Goal: Task Accomplishment & Management: Manage account settings

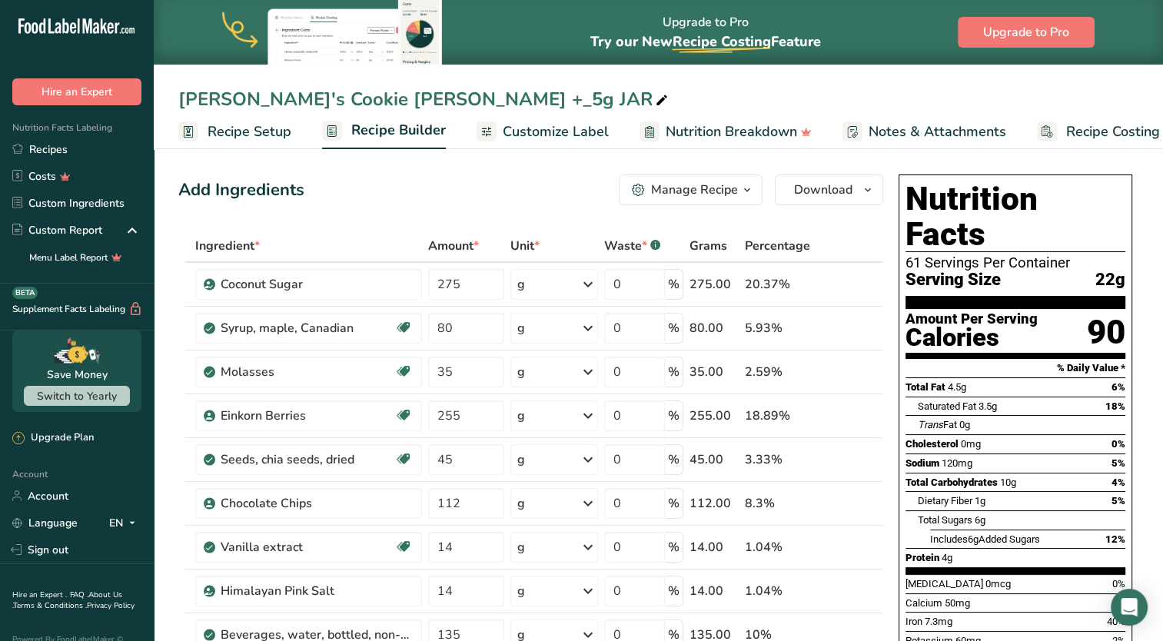
scroll to position [0, 5]
click at [461, 100] on div "[PERSON_NAME]'s Cookie [PERSON_NAME] +_5g JAR" at bounding box center [424, 99] width 493 height 28
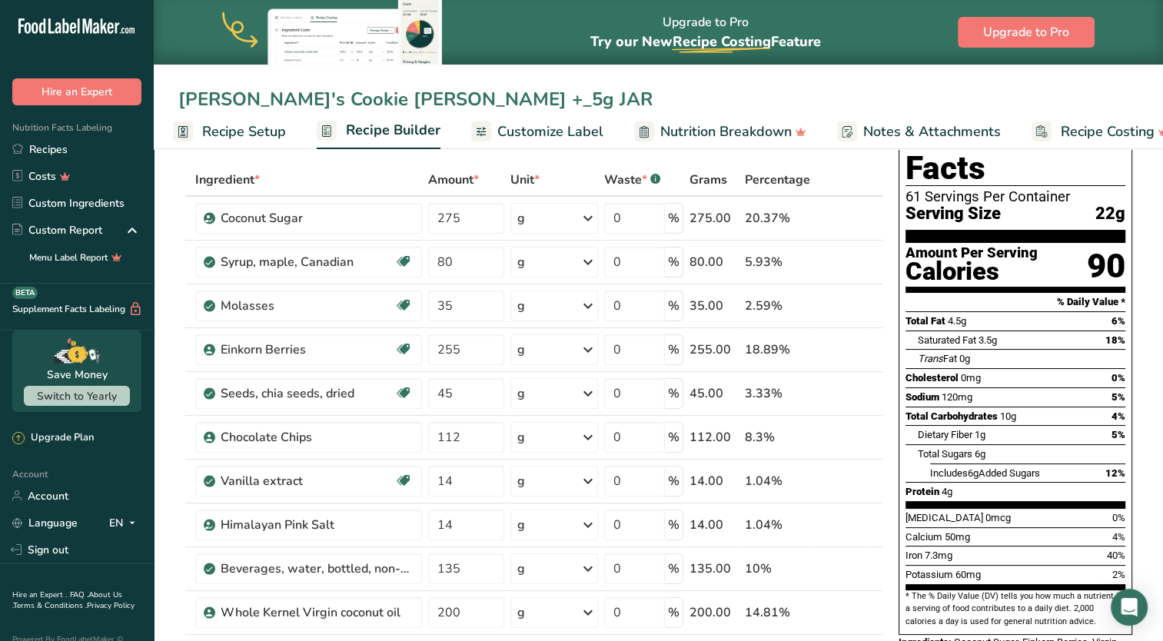
scroll to position [0, 0]
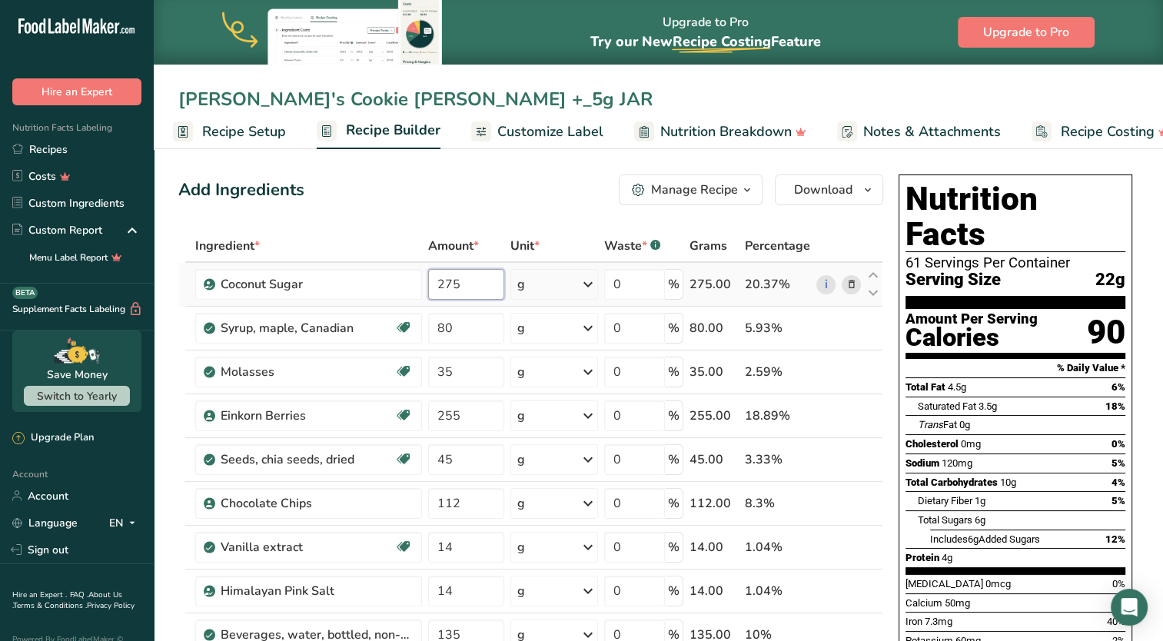
click at [457, 285] on input "275" at bounding box center [466, 284] width 77 height 31
click at [468, 334] on div "Ingredient * Amount * Unit * Waste * .a-a{fill:#347362;}.b-a{fill:#fff;} Grams …" at bounding box center [530, 557] width 705 height 655
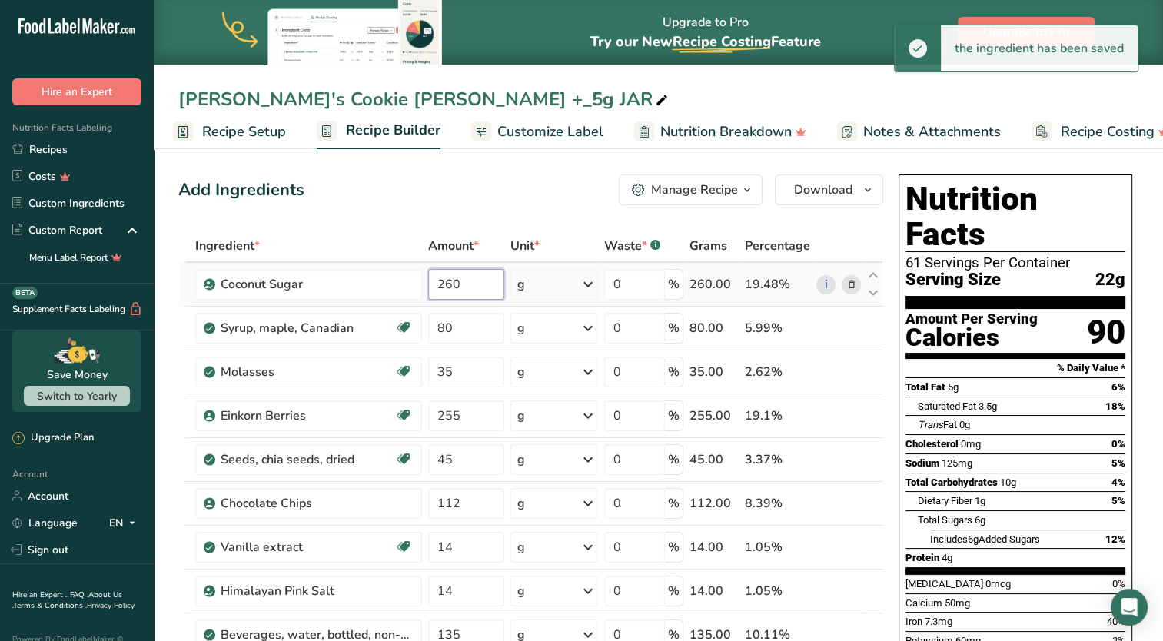
click at [464, 286] on div "Ingredient * Amount * Unit * Waste * .a-a{fill:#347362;}.b-a{fill:#fff;} Grams …" at bounding box center [530, 557] width 705 height 655
type input "275"
click at [476, 316] on div "Ingredient * Amount * Unit * Waste * .a-a{fill:#347362;}.b-a{fill:#fff;} Grams …" at bounding box center [530, 557] width 705 height 655
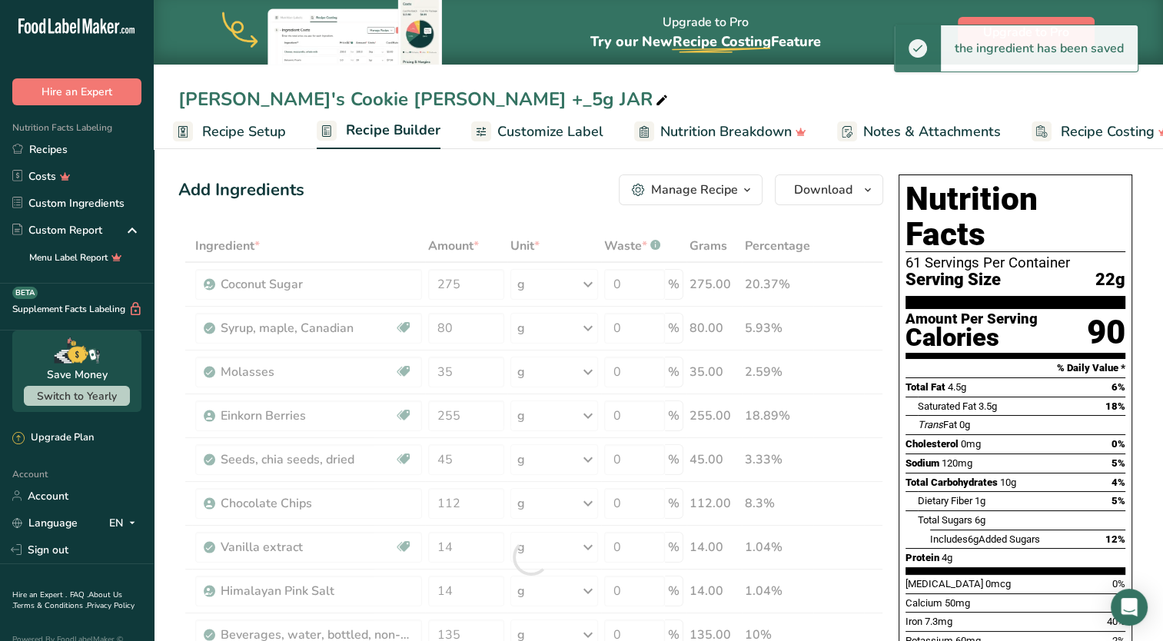
click at [514, 99] on div "[PERSON_NAME]'s Cookie [PERSON_NAME] +_5g JAR" at bounding box center [424, 99] width 493 height 28
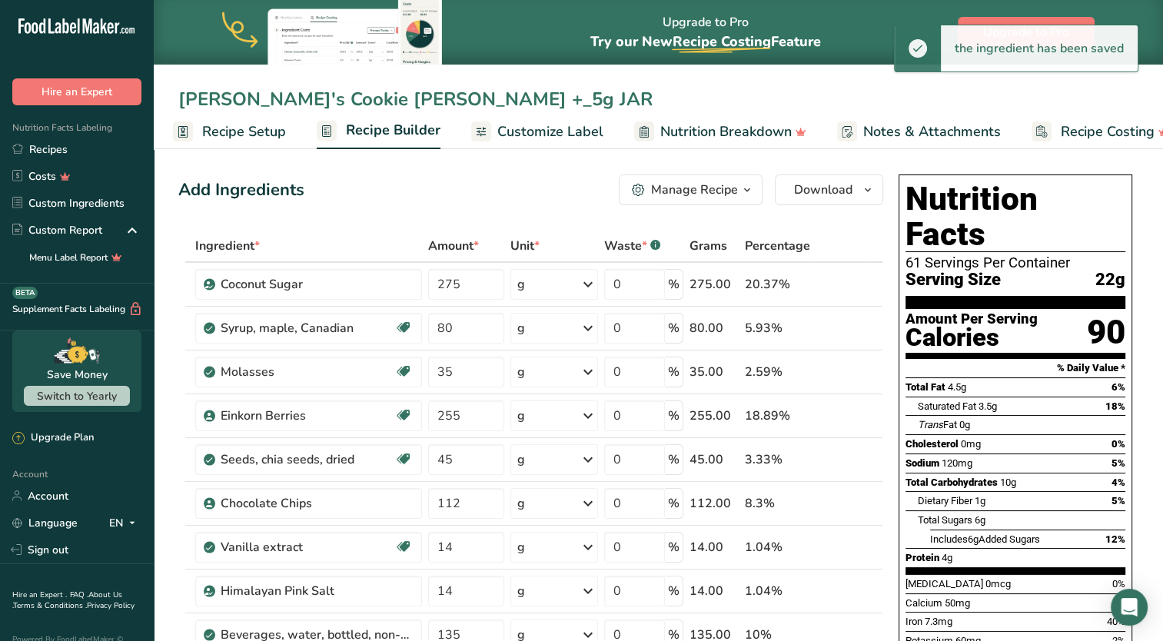
drag, startPoint x: 242, startPoint y: 97, endPoint x: 148, endPoint y: 99, distance: 94.6
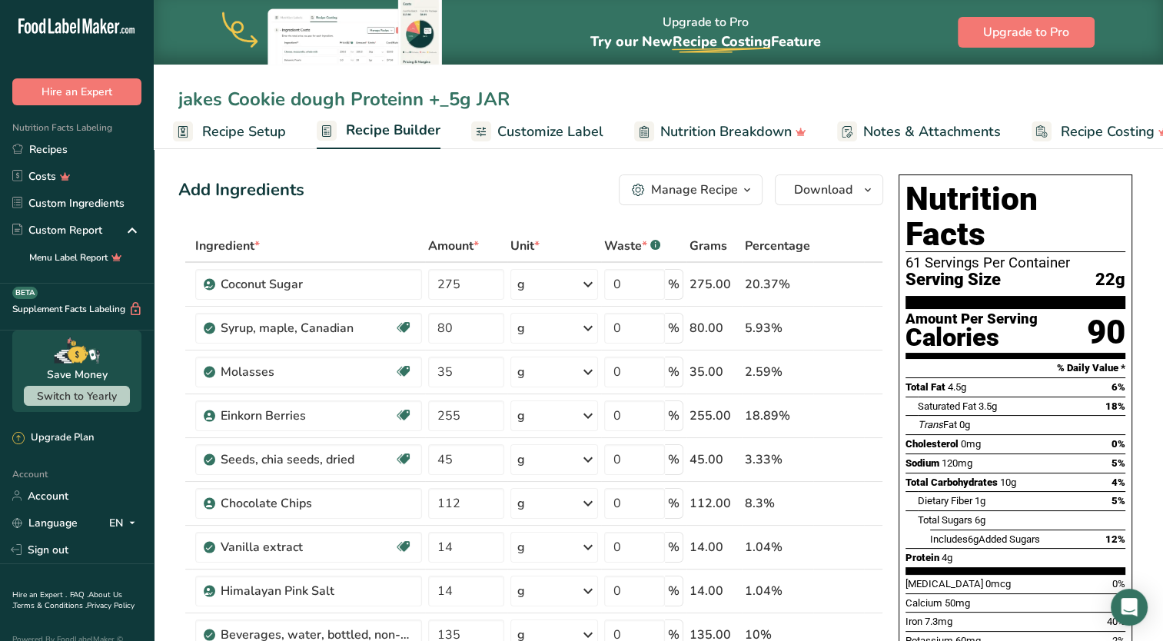
click at [468, 109] on input "jakes Cookie dough Proteinn +_5g JAR" at bounding box center [658, 99] width 960 height 28
click at [507, 93] on input "jakes Cookie dough Proteinn +_5g JAR" at bounding box center [658, 99] width 960 height 28
type input "jakes Cookie dough Proteinn +_5g JAR test"
click at [475, 194] on div "Add Ingredients Manage Recipe Delete Recipe Duplicate Recipe Scale Recipe Save …" at bounding box center [530, 190] width 705 height 31
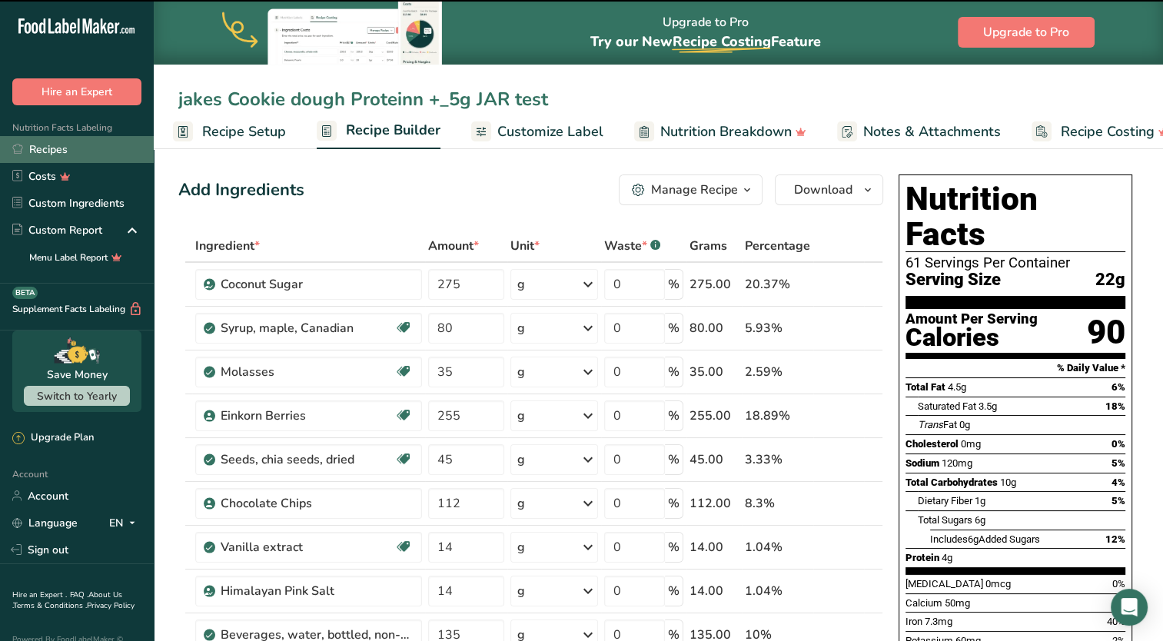
click at [103, 148] on link "Recipes" at bounding box center [77, 149] width 154 height 27
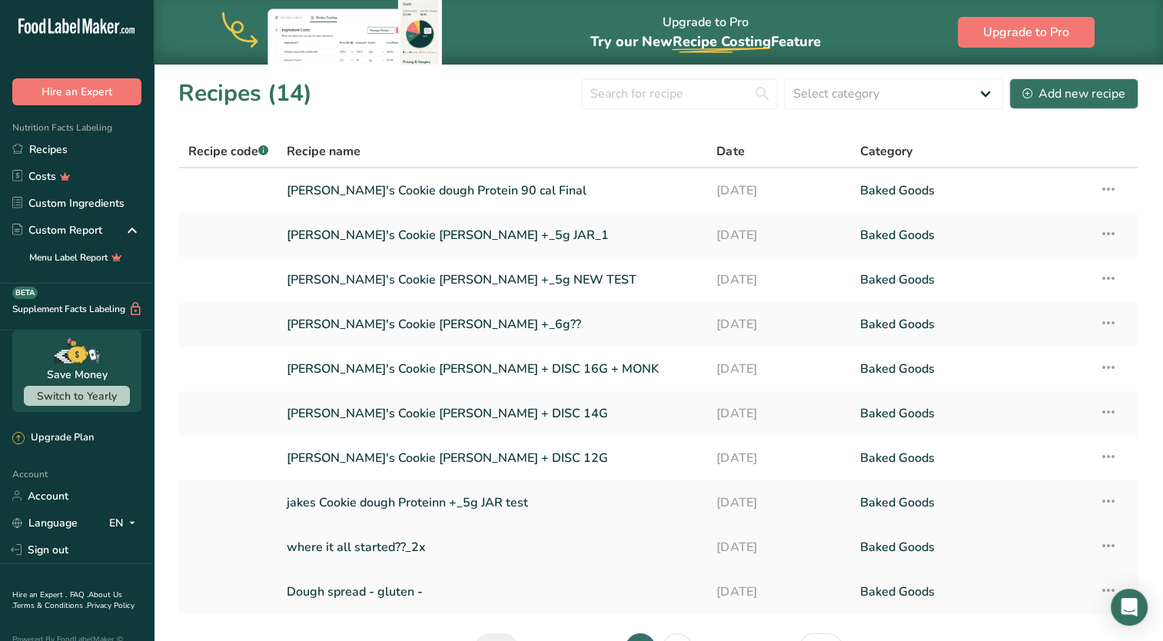
click at [394, 543] on link "where it all started??_2x" at bounding box center [492, 547] width 411 height 32
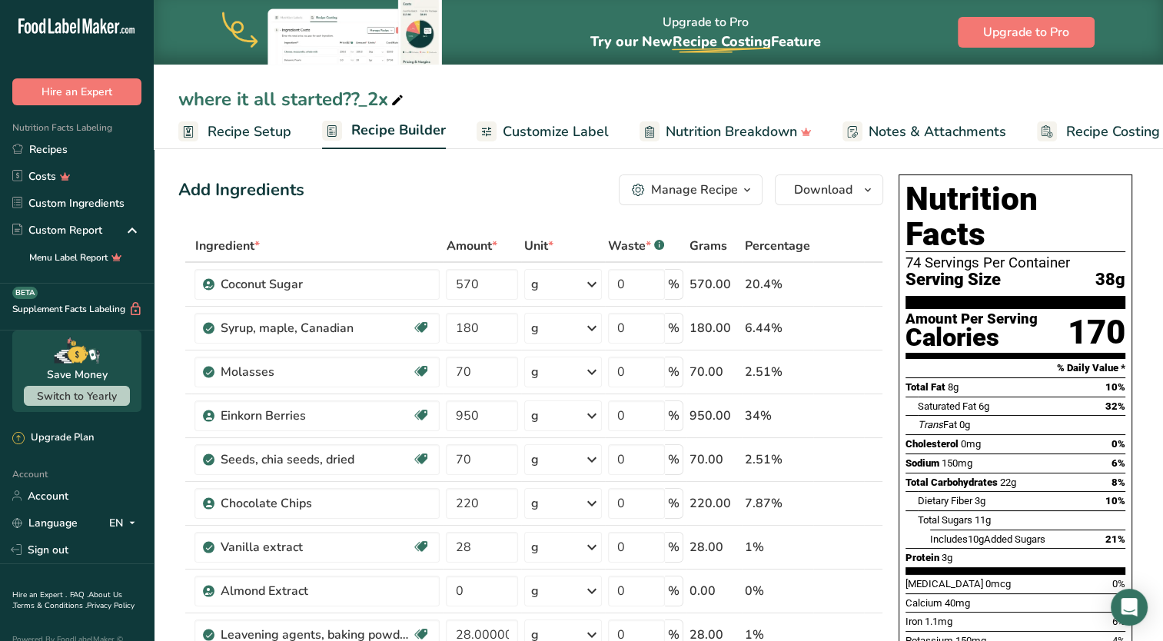
click at [373, 103] on div "where it all started??_2x" at bounding box center [292, 99] width 228 height 28
type input "where it all started??_2x batch"
click at [497, 195] on div "Add Ingredients Manage Recipe Delete Recipe Duplicate Recipe Scale Recipe Save …" at bounding box center [530, 190] width 705 height 31
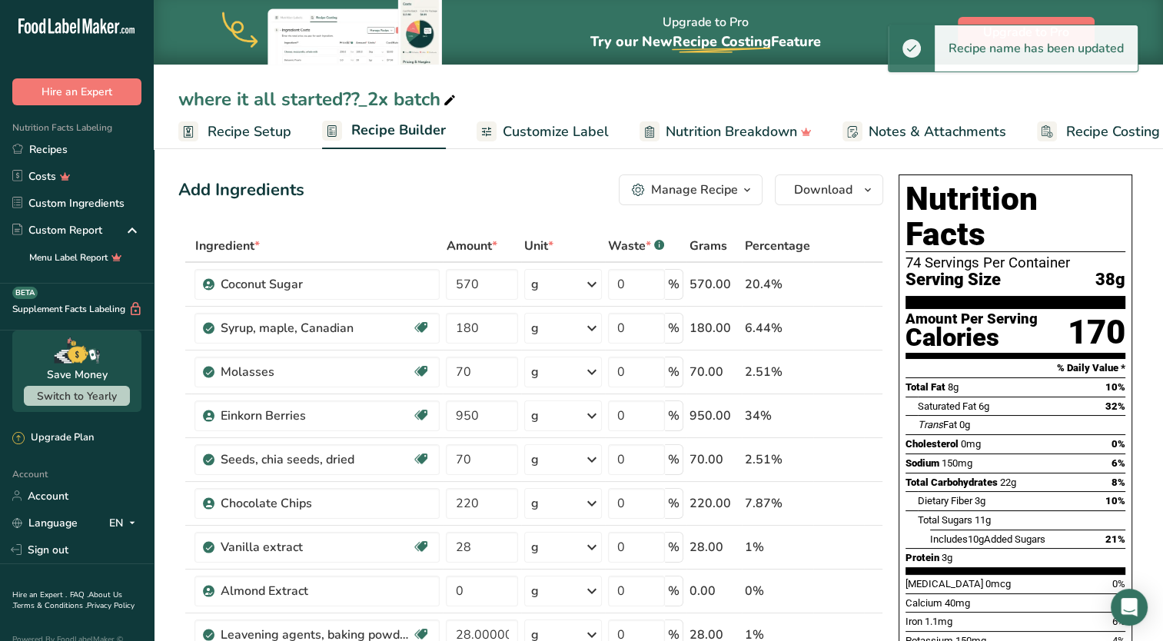
click at [452, 101] on icon at bounding box center [450, 101] width 14 height 22
click at [440, 102] on input "where it all started??_2x batch" at bounding box center [658, 99] width 960 height 28
click at [424, 201] on div "Add Ingredients Manage Recipe Delete Recipe Duplicate Recipe Scale Recipe Save …" at bounding box center [530, 190] width 705 height 31
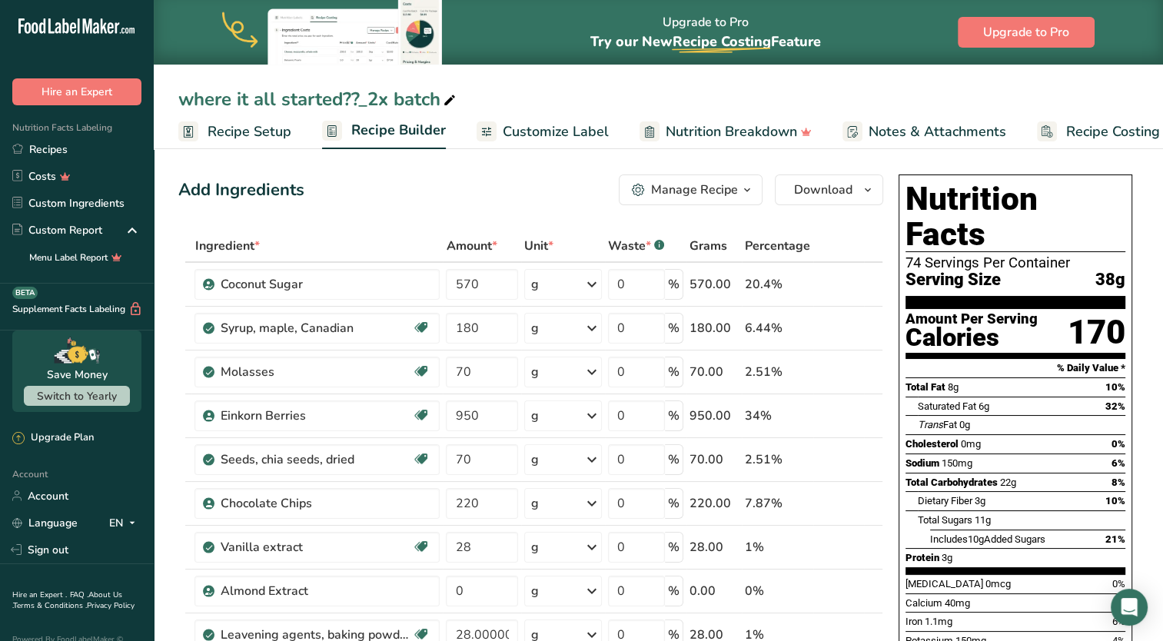
click at [287, 90] on div "where it all started??_2x batch" at bounding box center [318, 99] width 281 height 28
click at [277, 103] on input "where it all started??_2x batch" at bounding box center [658, 99] width 960 height 28
click at [737, 188] on div "Manage Recipe" at bounding box center [694, 190] width 87 height 18
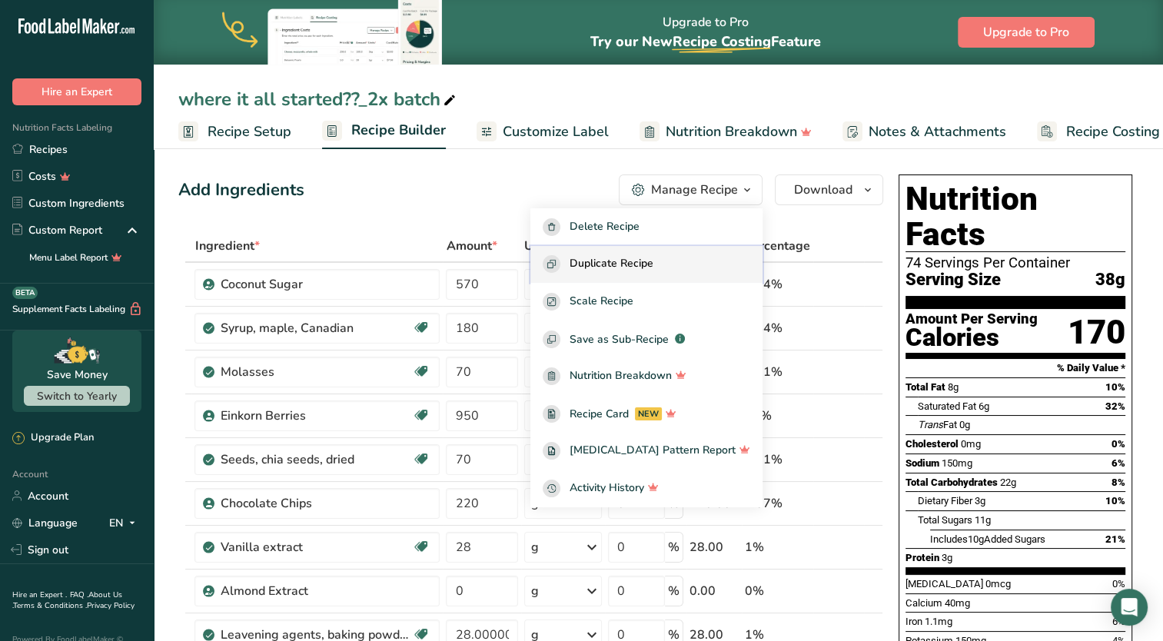
click at [653, 264] on span "Duplicate Recipe" at bounding box center [612, 264] width 84 height 18
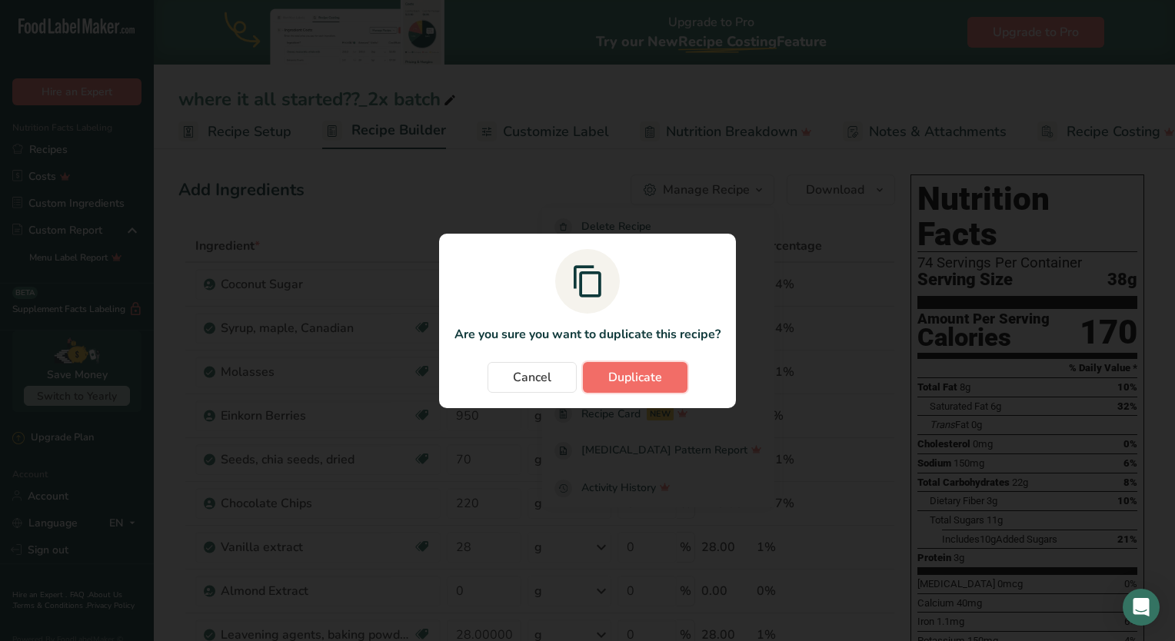
click at [628, 376] on span "Duplicate" at bounding box center [635, 377] width 54 height 18
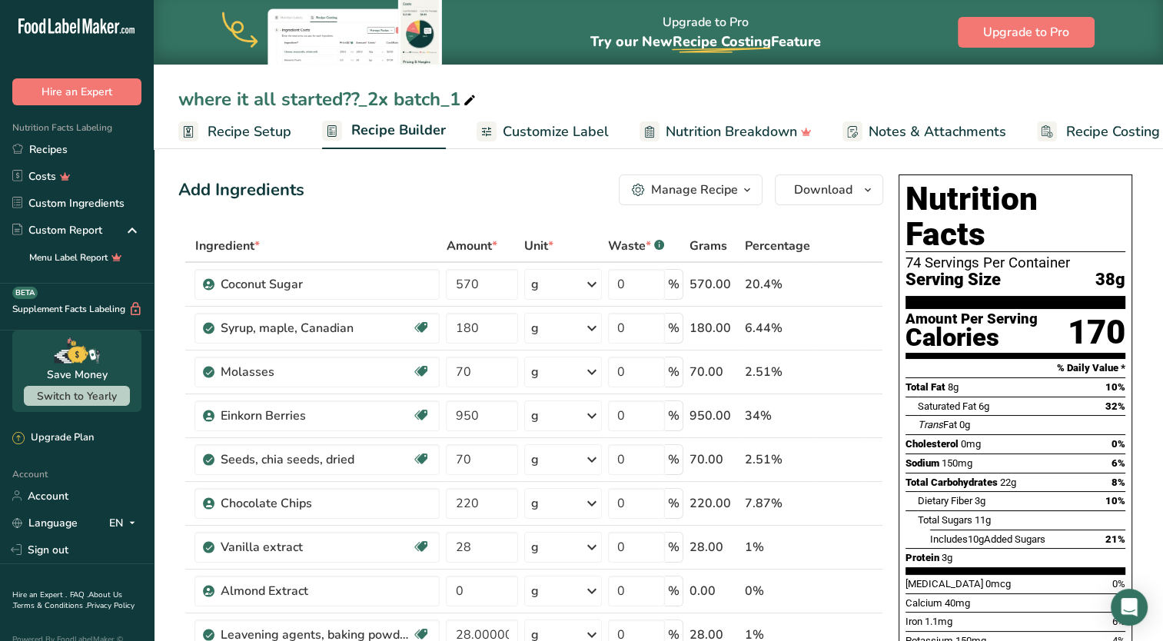
drag, startPoint x: 457, startPoint y: 105, endPoint x: 148, endPoint y: 104, distance: 309.0
copy div "Nutrition Facts Labeling Recipes Costs Custom Ingredients Custom Report Menu La…"
click at [590, 88] on div "where it all started??_2x batch_1" at bounding box center [658, 99] width 1009 height 28
click at [474, 95] on icon at bounding box center [470, 101] width 14 height 22
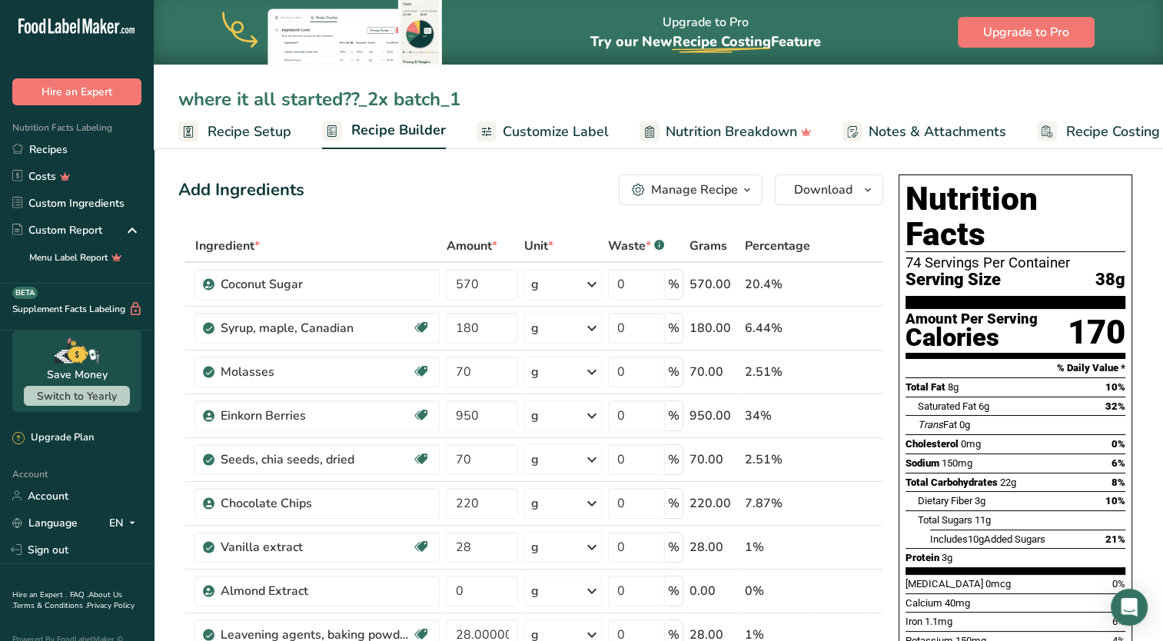
drag, startPoint x: 461, startPoint y: 101, endPoint x: 148, endPoint y: 83, distance: 313.4
type input "c"
type input "salty carmel collab"
click at [427, 199] on div "Add Ingredients Manage Recipe Delete Recipe Duplicate Recipe Scale Recipe Save …" at bounding box center [530, 190] width 705 height 31
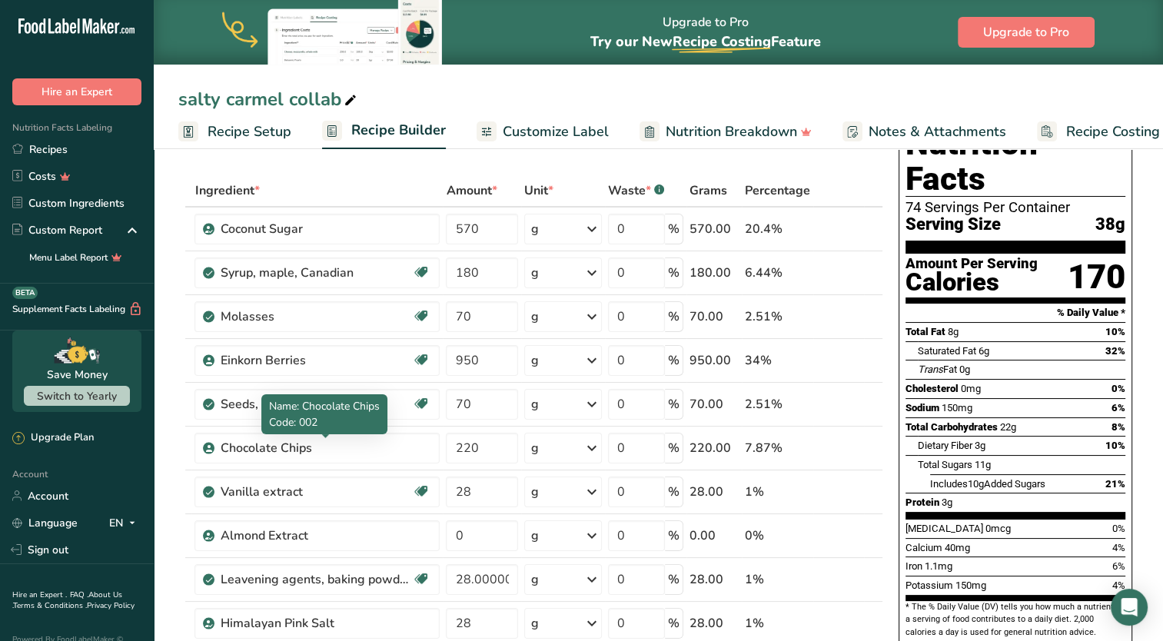
scroll to position [307, 0]
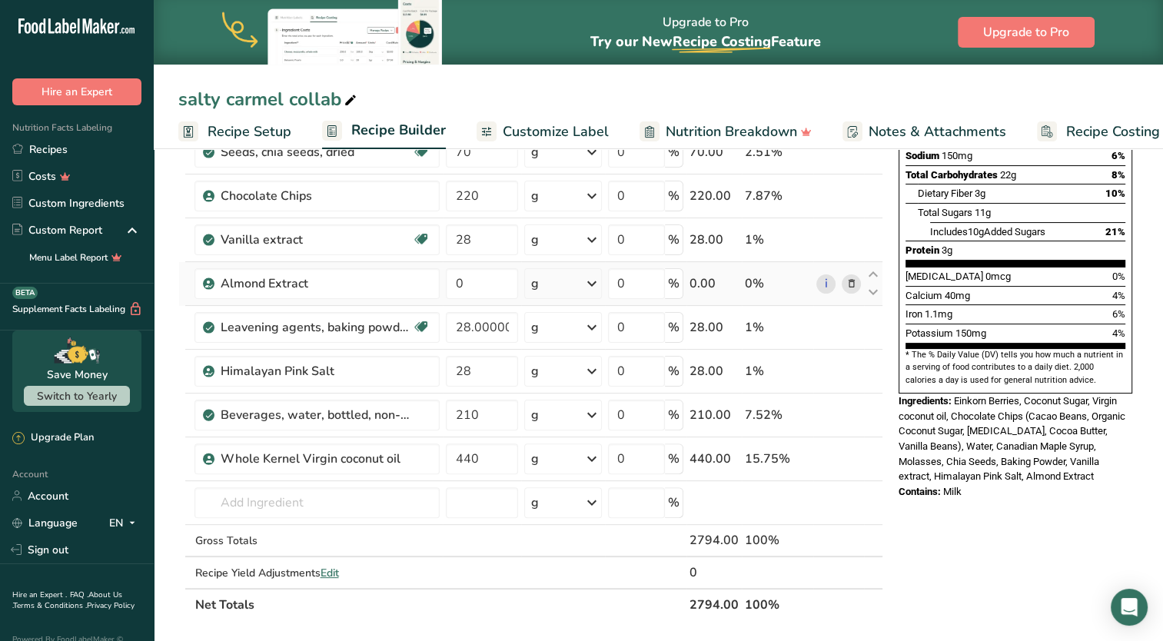
click at [847, 284] on icon at bounding box center [851, 284] width 11 height 16
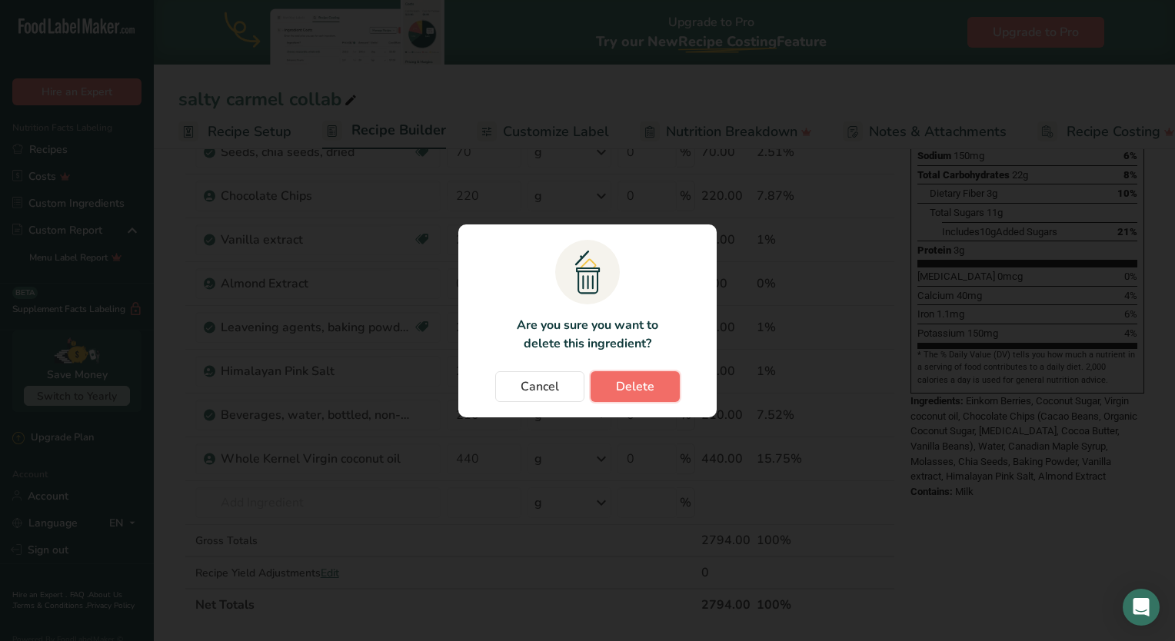
click at [647, 388] on span "Delete" at bounding box center [635, 386] width 38 height 18
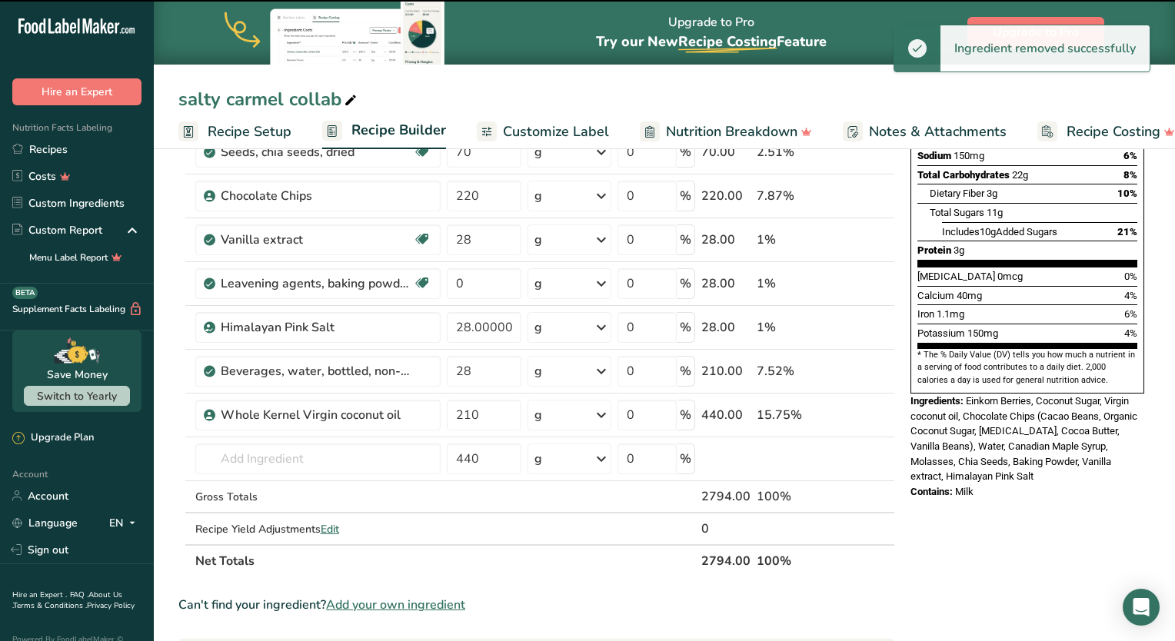
type input "28.000001"
type input "28"
type input "210"
type input "440"
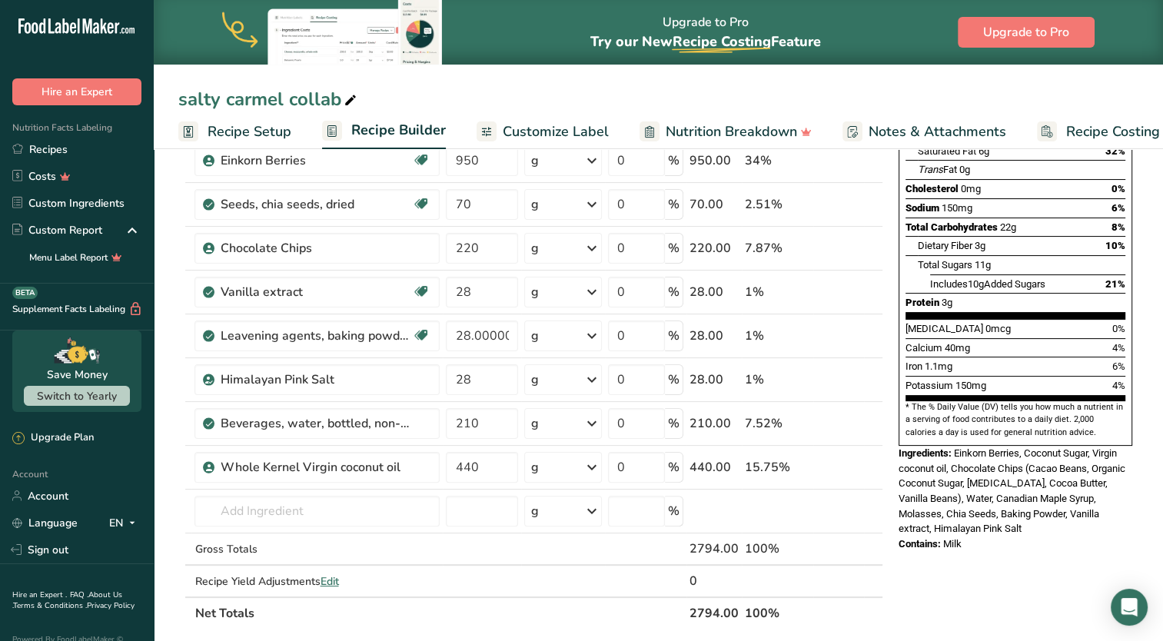
scroll to position [231, 0]
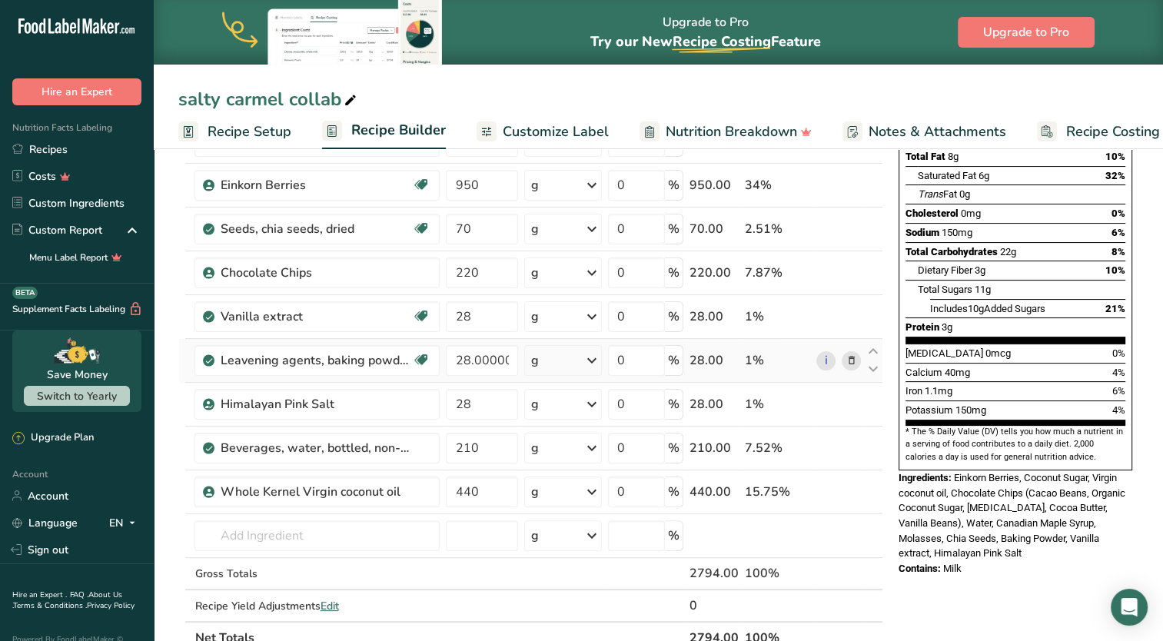
drag, startPoint x: 58, startPoint y: 150, endPoint x: 516, endPoint y: 341, distance: 495.5
click at [58, 150] on link "Recipes" at bounding box center [77, 149] width 154 height 27
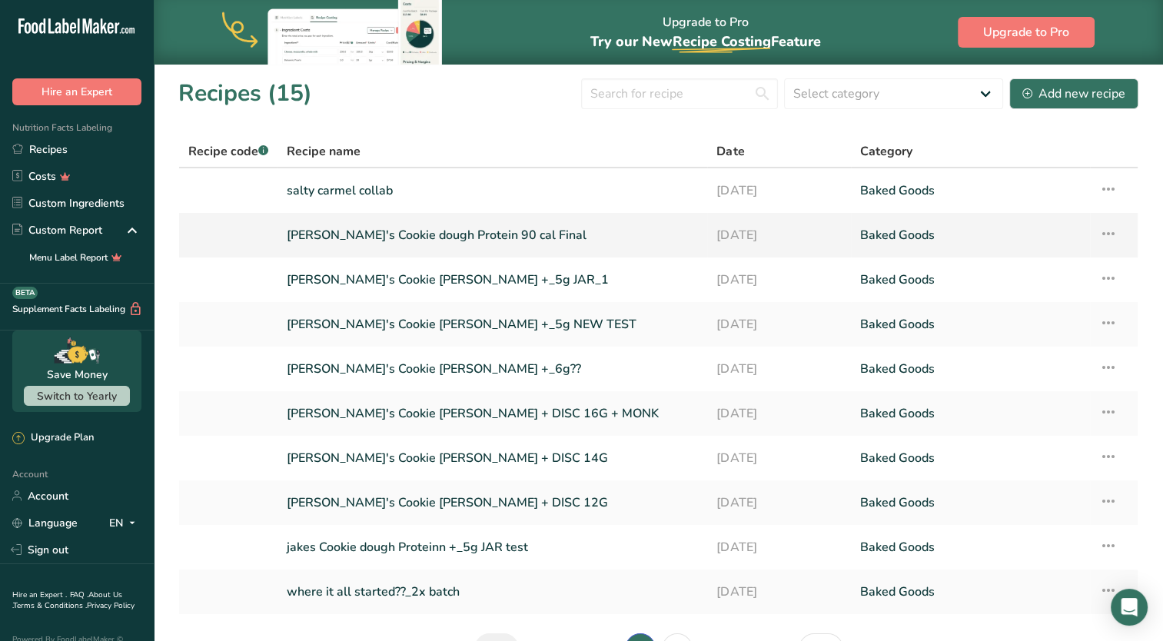
click at [579, 234] on link "[PERSON_NAME]'s Cookie dough Protein 90 cal Final" at bounding box center [492, 235] width 411 height 32
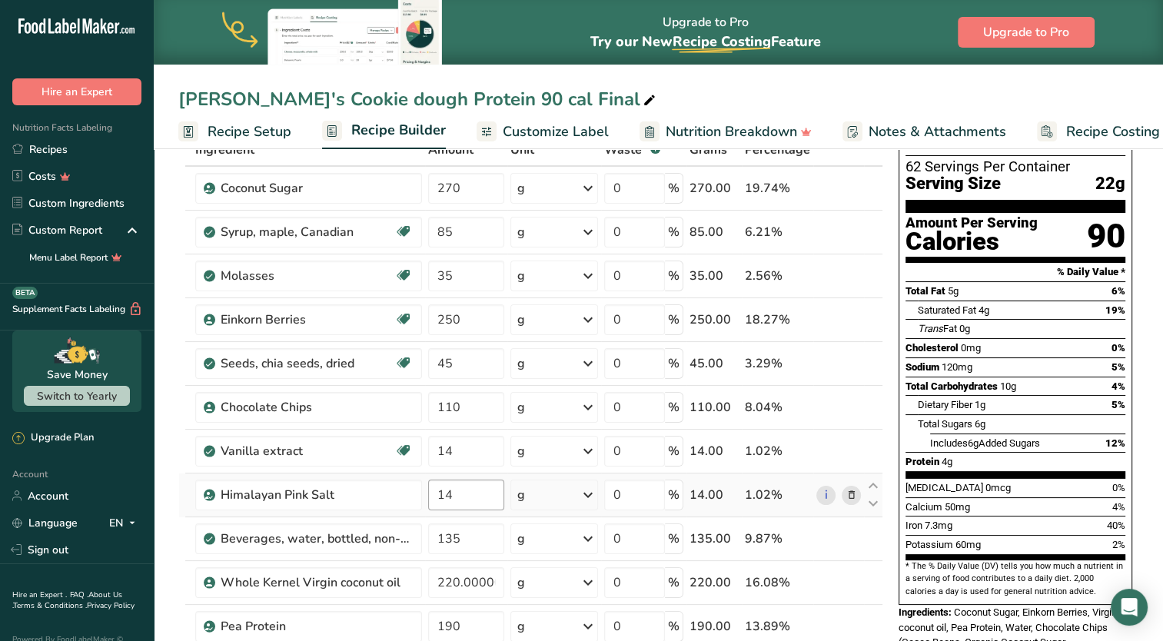
scroll to position [154, 0]
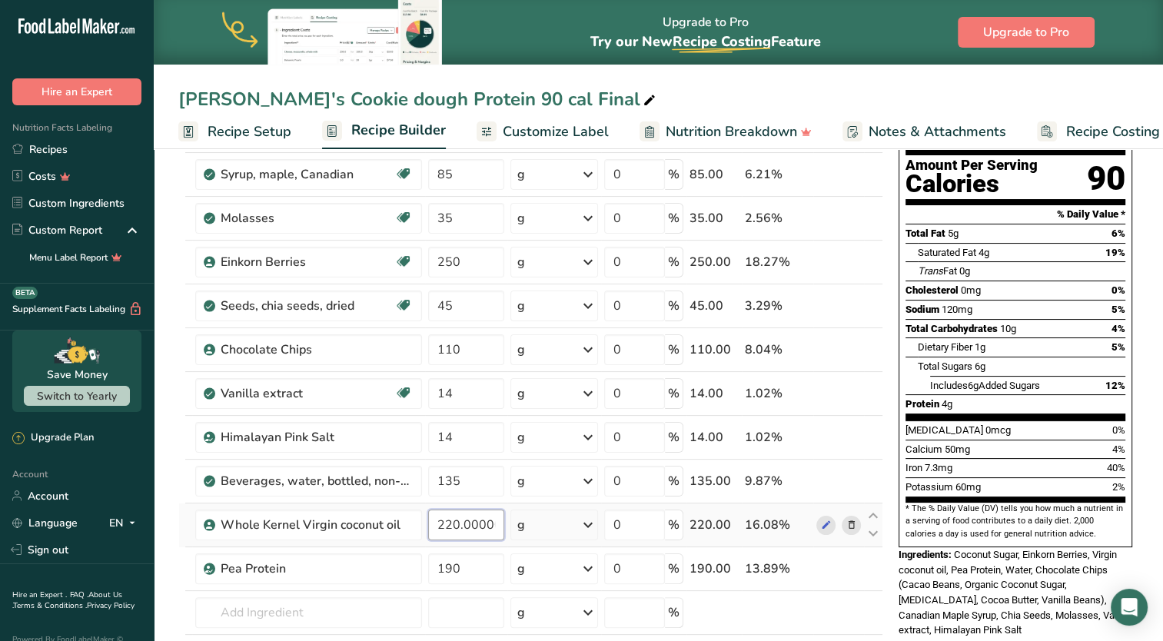
click at [452, 527] on input "220.000001" at bounding box center [466, 525] width 77 height 31
type input "210.000001"
click at [480, 573] on div "Ingredient * Amount * Unit * Waste * .a-a{fill:#347362;}.b-a{fill:#fff;} Grams …" at bounding box center [530, 403] width 705 height 655
click at [463, 483] on div "Ingredient * Amount * Unit * Waste * .a-a{fill:#347362;}.b-a{fill:#fff;} Grams …" at bounding box center [530, 403] width 705 height 655
click at [471, 560] on div "Ingredient * Amount * Unit * Waste * .a-a{fill:#347362;}.b-a{fill:#fff;} Grams …" at bounding box center [530, 403] width 705 height 655
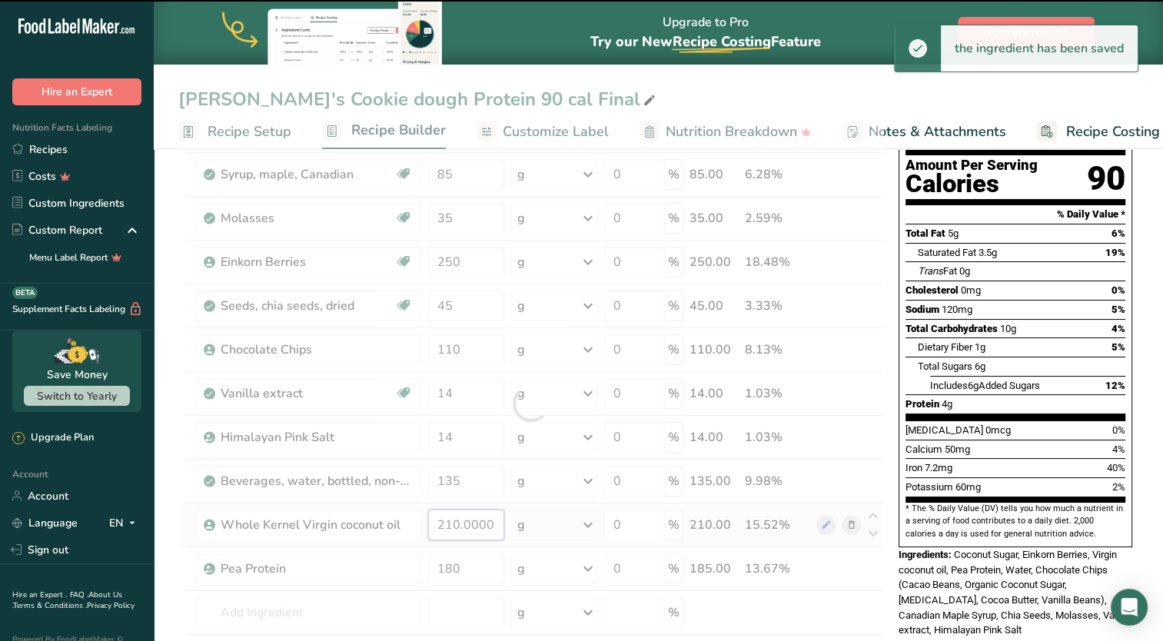
click at [471, 524] on div "Ingredient * Amount * Unit * Waste * .a-a{fill:#347362;}.b-a{fill:#fff;} Grams …" at bounding box center [530, 403] width 705 height 655
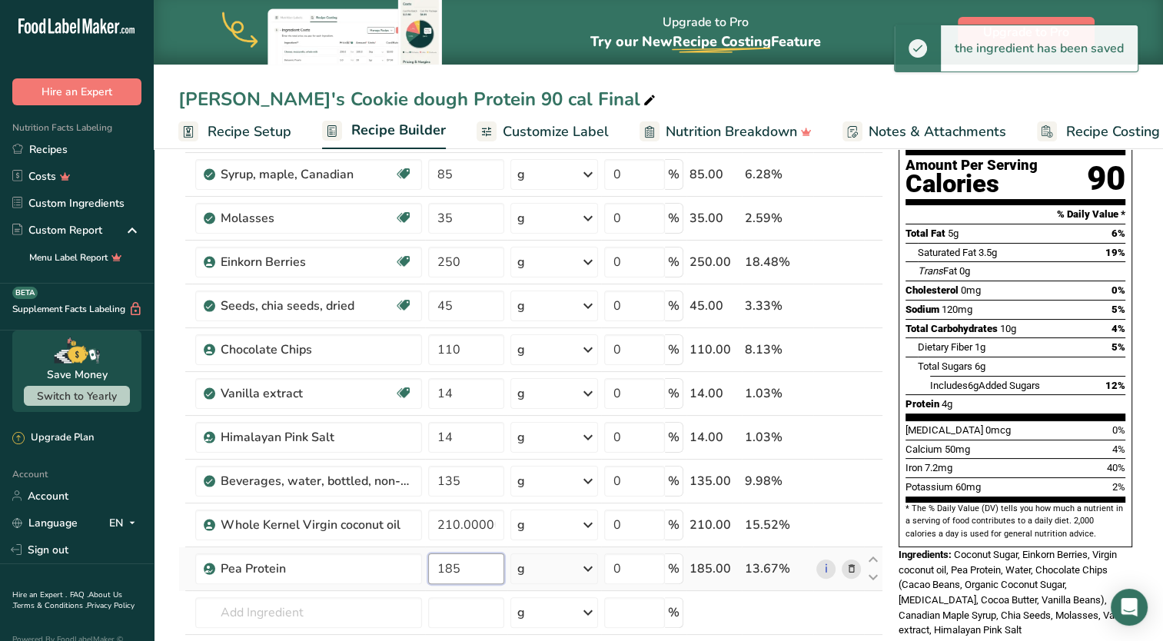
click at [467, 572] on div "Ingredient * Amount * Unit * Waste * .a-a{fill:#347362;}.b-a{fill:#fff;} Grams …" at bounding box center [530, 403] width 705 height 655
click at [476, 523] on div "Ingredient * Amount * Unit * Waste * .a-a{fill:#347362;}.b-a{fill:#fff;} Grams …" at bounding box center [530, 403] width 705 height 655
click at [474, 570] on div "Ingredient * Amount * Unit * Waste * .a-a{fill:#347362;}.b-a{fill:#fff;} Grams …" at bounding box center [530, 403] width 705 height 655
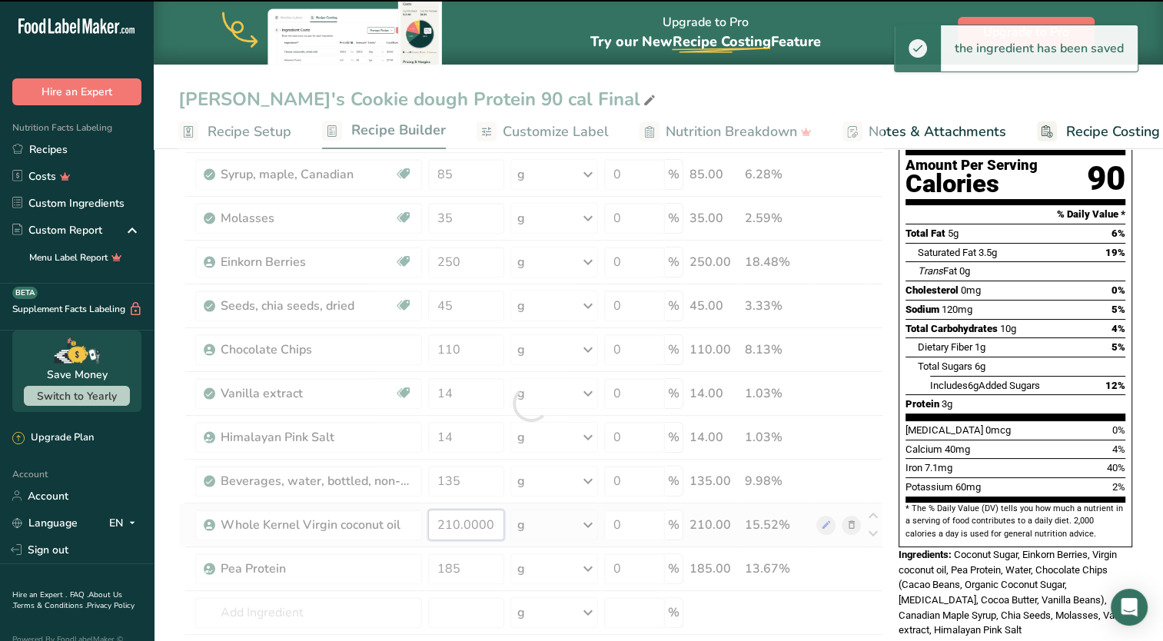
click at [467, 524] on div "Ingredient * Amount * Unit * Waste * .a-a{fill:#347362;}.b-a{fill:#fff;} Grams …" at bounding box center [530, 403] width 705 height 655
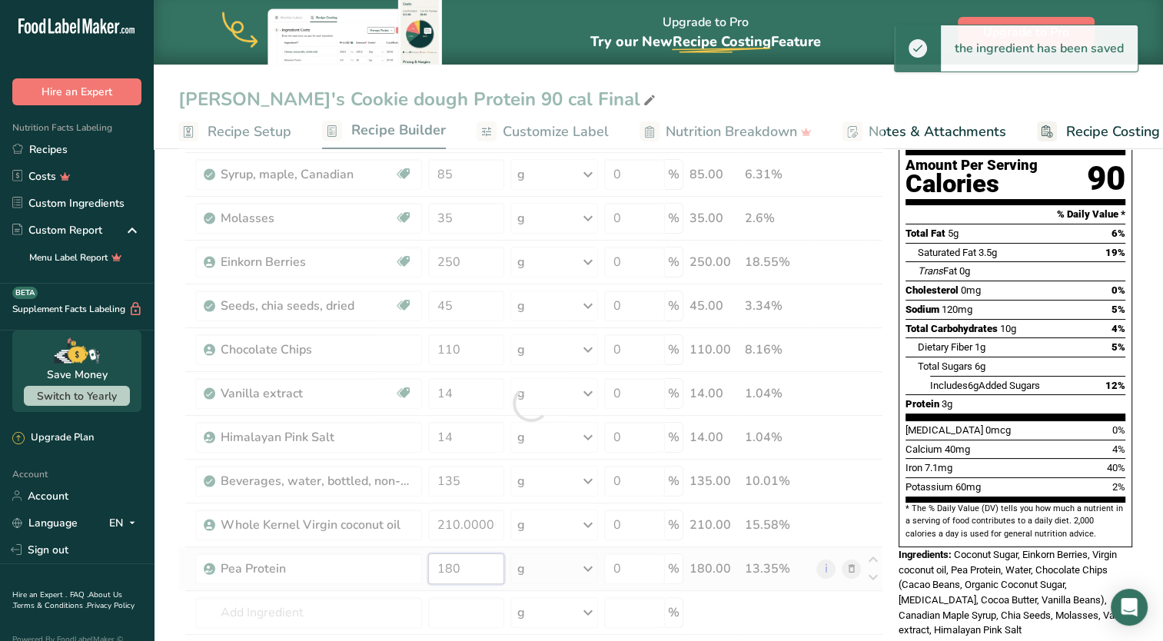
click at [471, 568] on div "Ingredient * Amount * Unit * Waste * .a-a{fill:#347362;}.b-a{fill:#fff;} Grams …" at bounding box center [530, 403] width 705 height 655
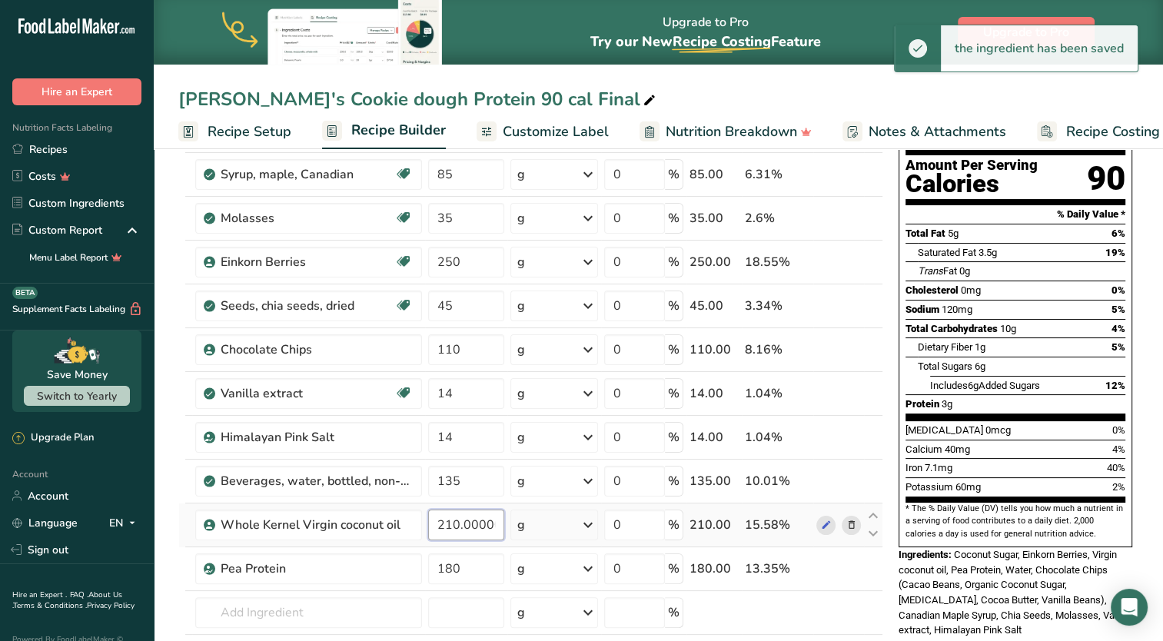
click at [471, 518] on div "Ingredient * Amount * Unit * Waste * .a-a{fill:#347362;}.b-a{fill:#fff;} Grams …" at bounding box center [530, 403] width 705 height 655
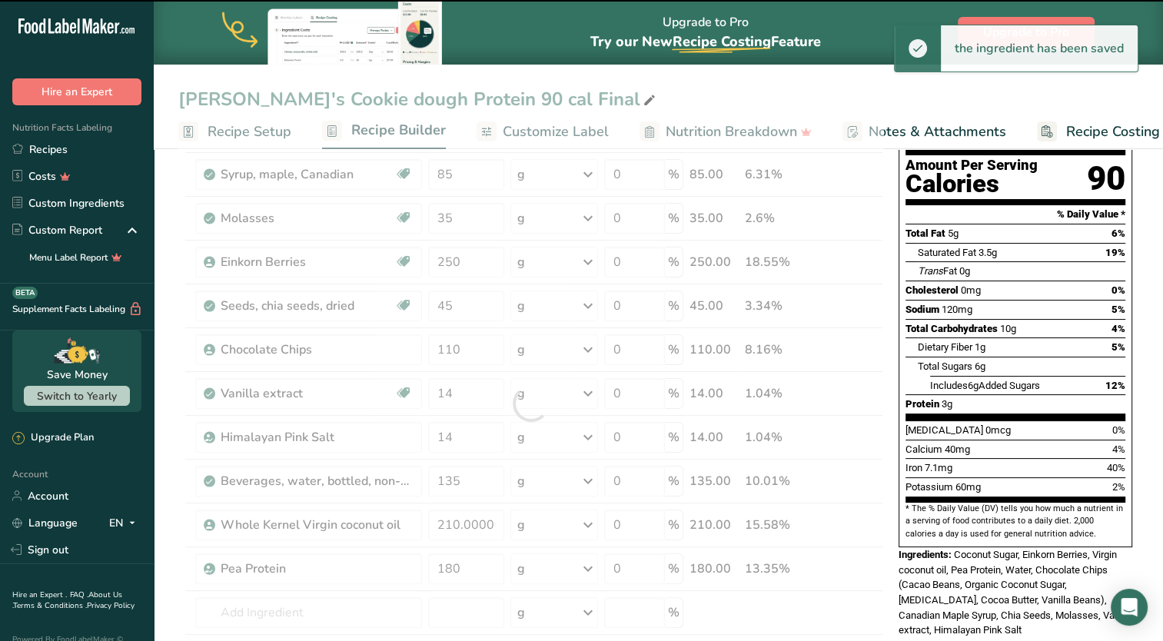
click at [474, 558] on div at bounding box center [530, 403] width 705 height 655
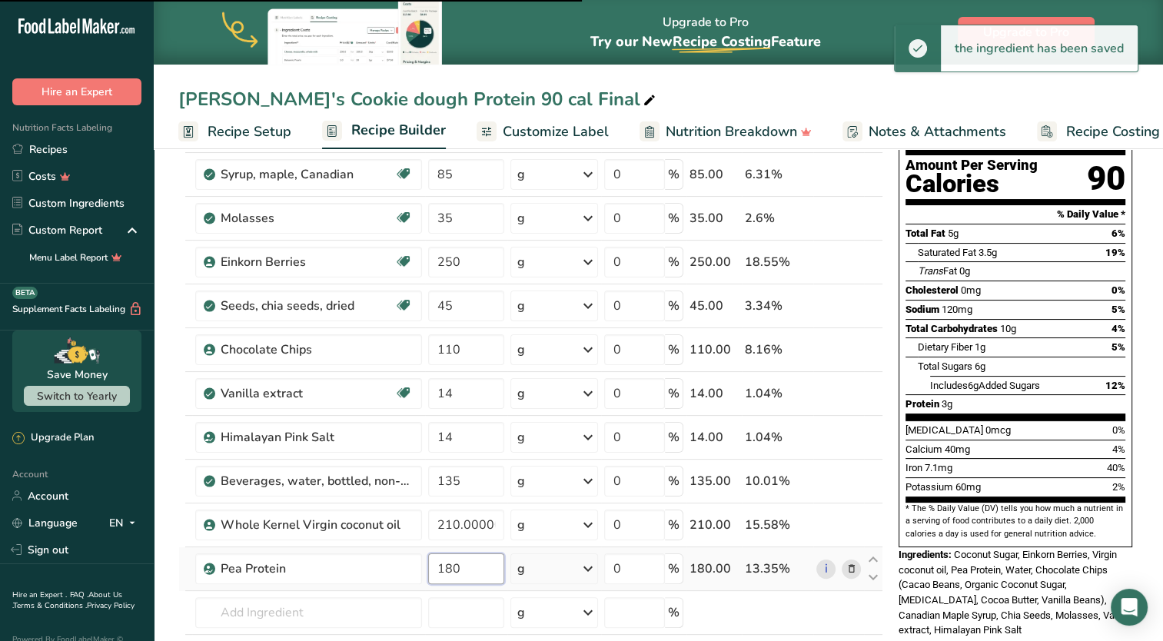
click at [458, 570] on input "180" at bounding box center [466, 568] width 77 height 31
type input "185"
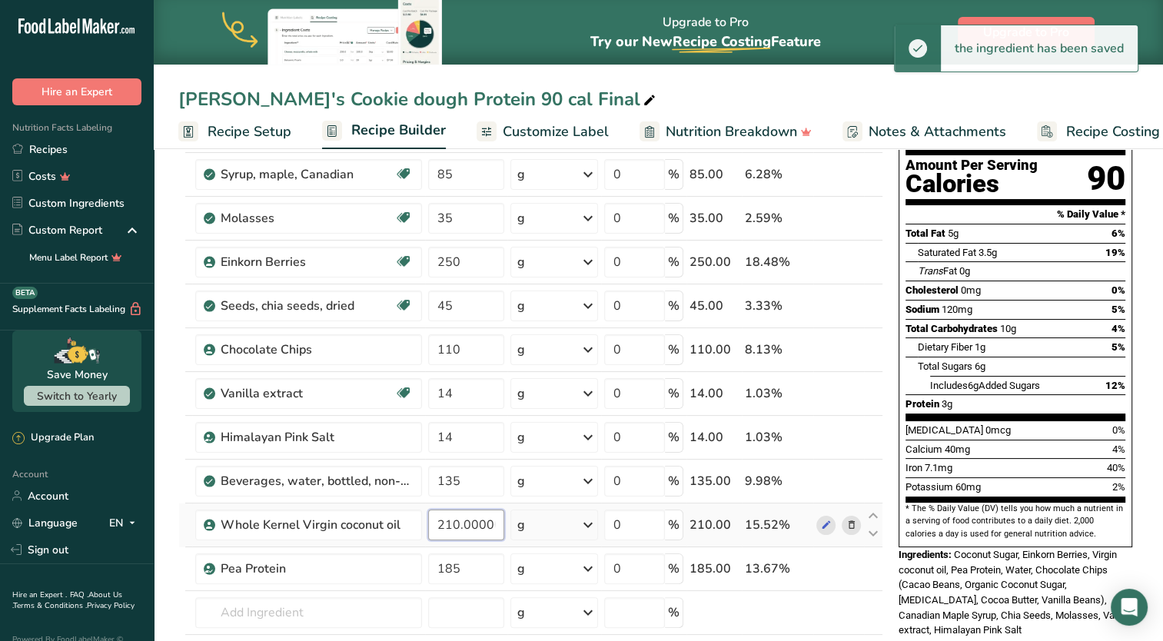
click at [470, 517] on div "Ingredient * Amount * Unit * Waste * .a-a{fill:#347362;}.b-a{fill:#fff;} Grams …" at bounding box center [530, 403] width 705 height 655
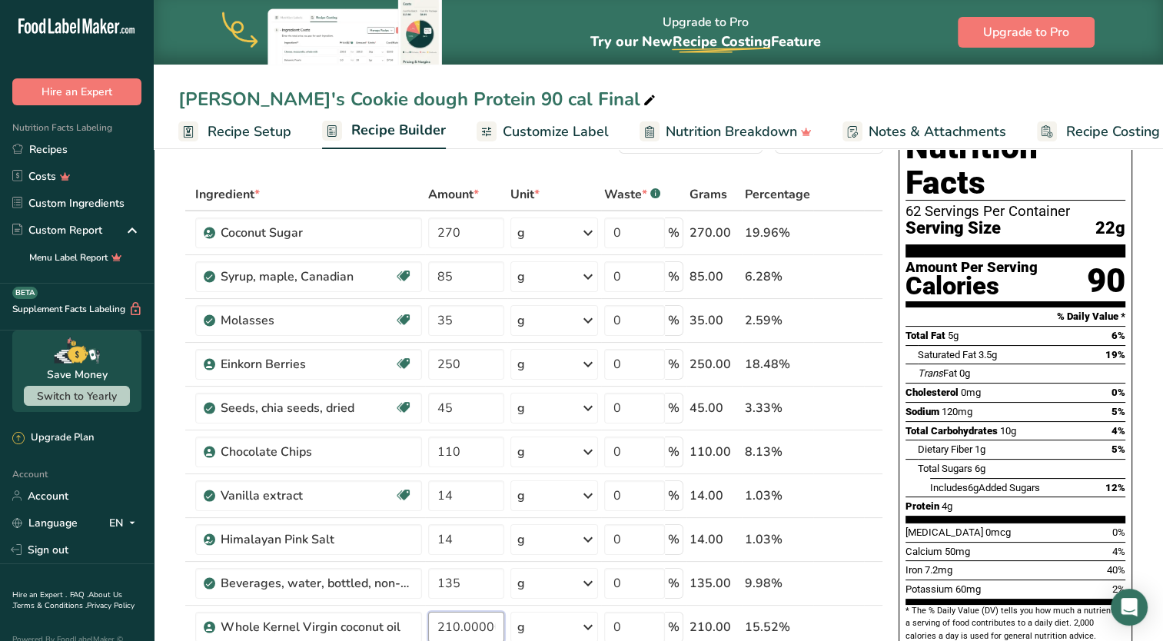
scroll to position [77, 0]
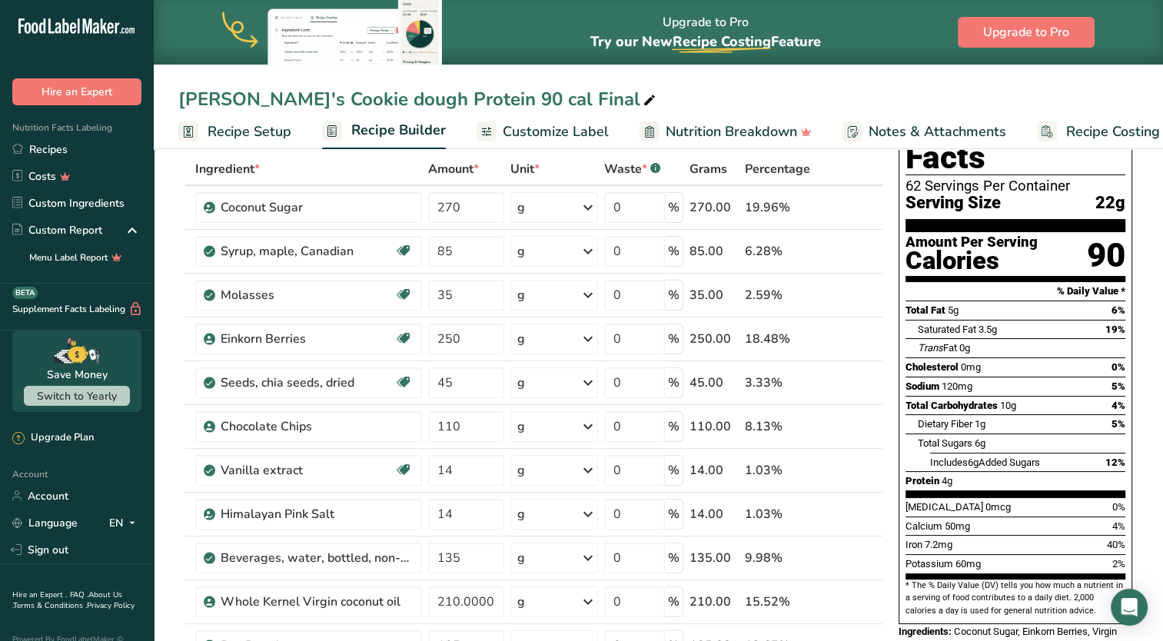
click at [248, 128] on span "Recipe Setup" at bounding box center [250, 131] width 84 height 21
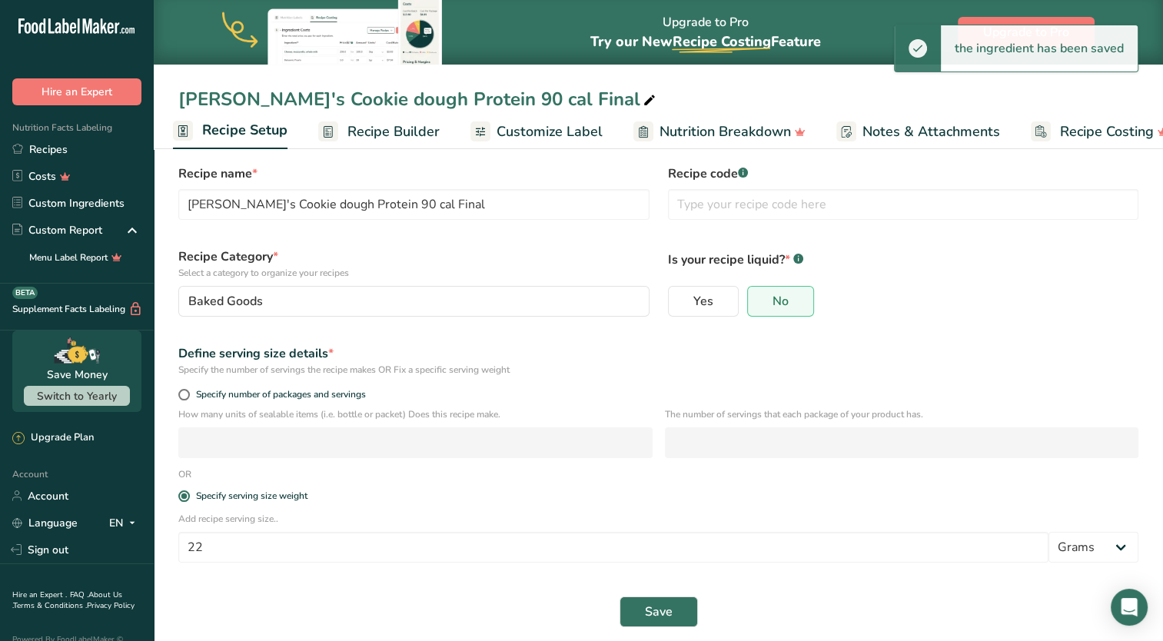
scroll to position [30, 0]
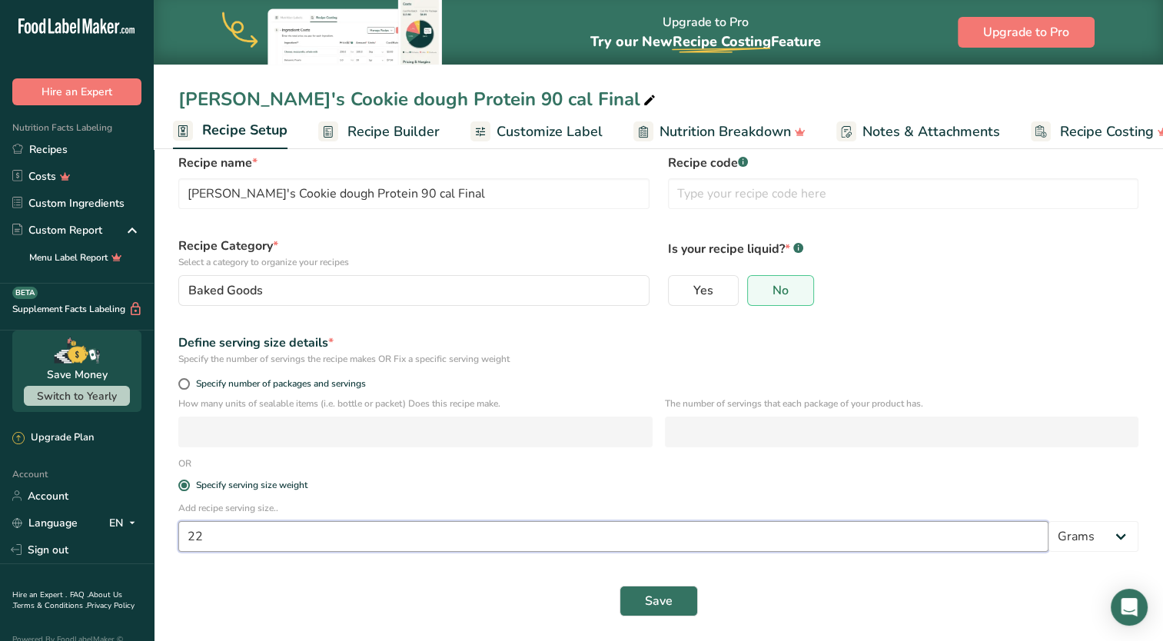
drag, startPoint x: 215, startPoint y: 546, endPoint x: 162, endPoint y: 543, distance: 53.1
click at [162, 543] on section "Recipe name * [PERSON_NAME]'s Cookie dough Protein 90 cal Final Recipe code .a-…" at bounding box center [658, 377] width 1009 height 527
type input "44"
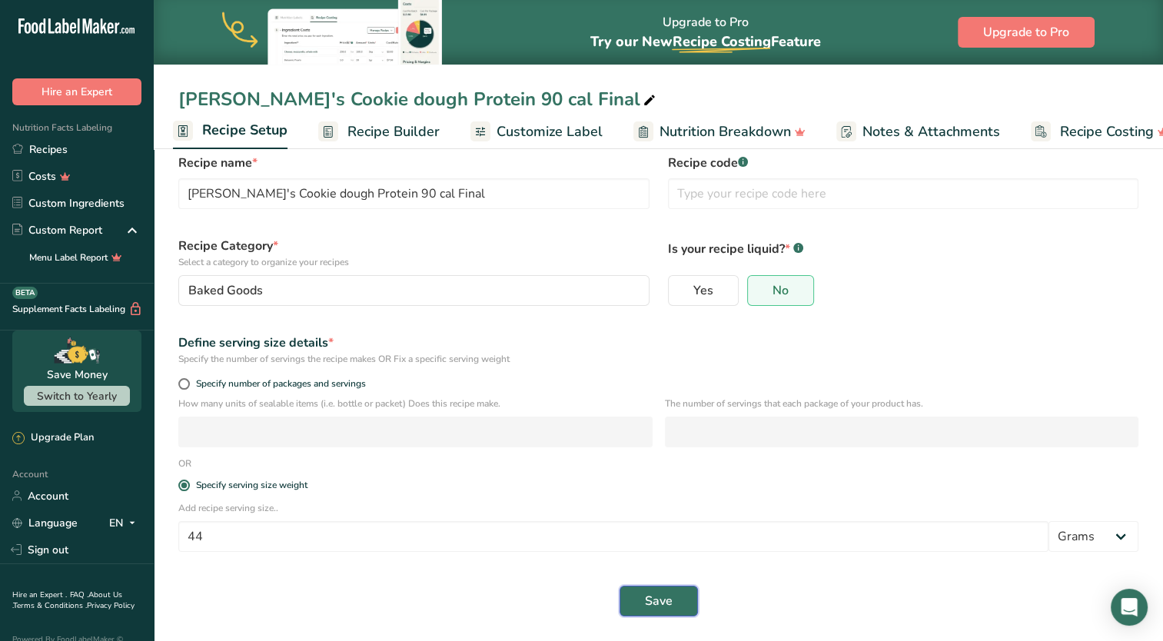
click at [648, 593] on span "Save" at bounding box center [659, 601] width 28 height 18
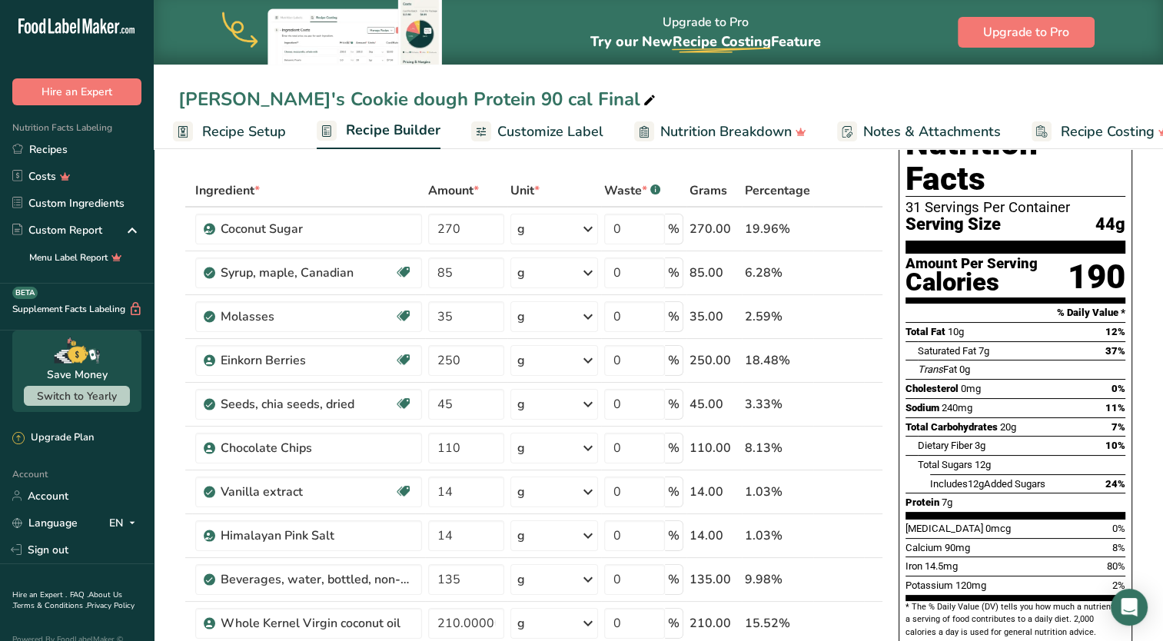
scroll to position [77, 0]
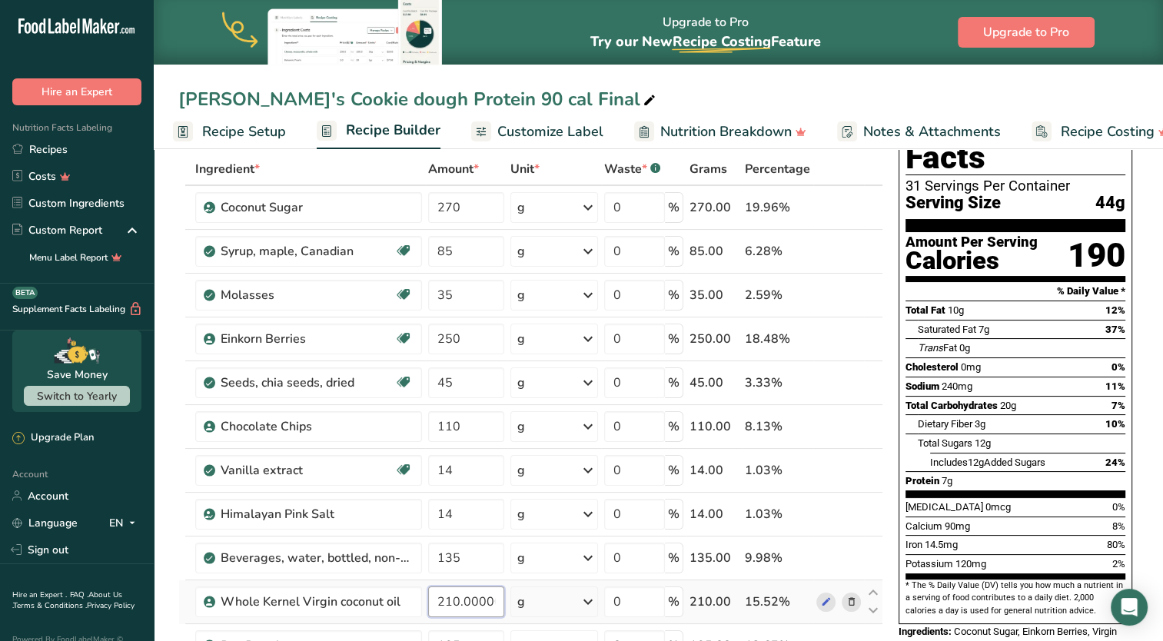
click at [454, 599] on input "210.000001" at bounding box center [466, 602] width 77 height 31
click at [475, 560] on div "Ingredient * Amount * Unit * Waste * .a-a{fill:#347362;}.b-a{fill:#fff;} Grams …" at bounding box center [530, 480] width 705 height 655
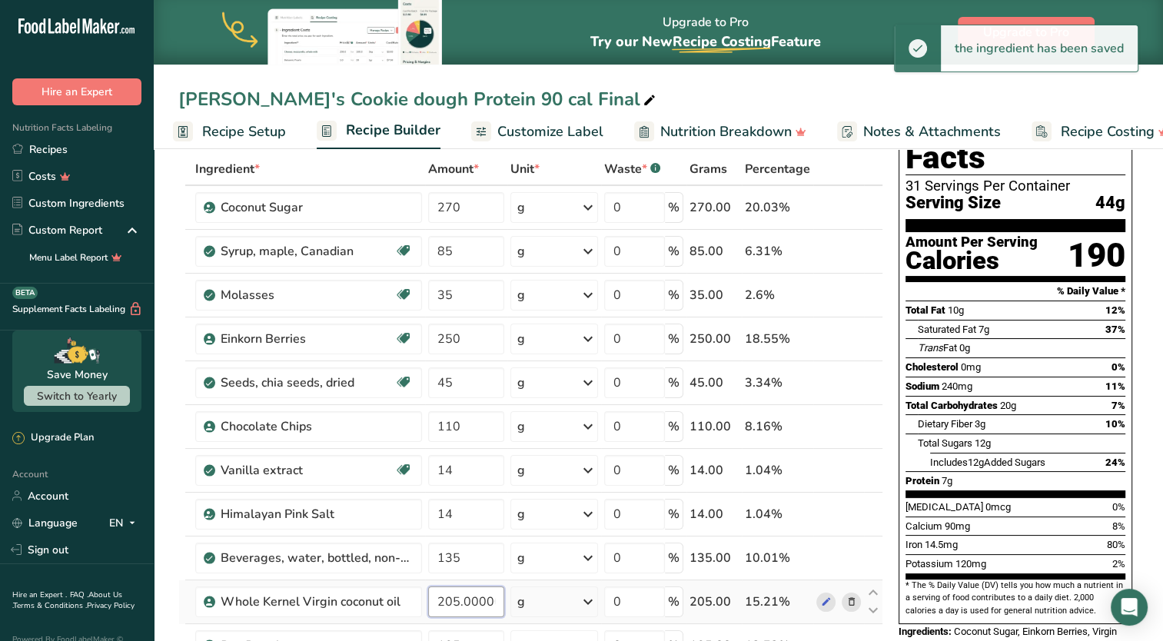
click at [454, 597] on div "Ingredient * Amount * Unit * Waste * .a-a{fill:#347362;}.b-a{fill:#fff;} Grams …" at bounding box center [530, 480] width 705 height 655
type input "200.000001"
click at [467, 388] on div "Ingredient * Amount * Unit * Waste * .a-a{fill:#347362;}.b-a{fill:#fff;} Grams …" at bounding box center [530, 480] width 705 height 655
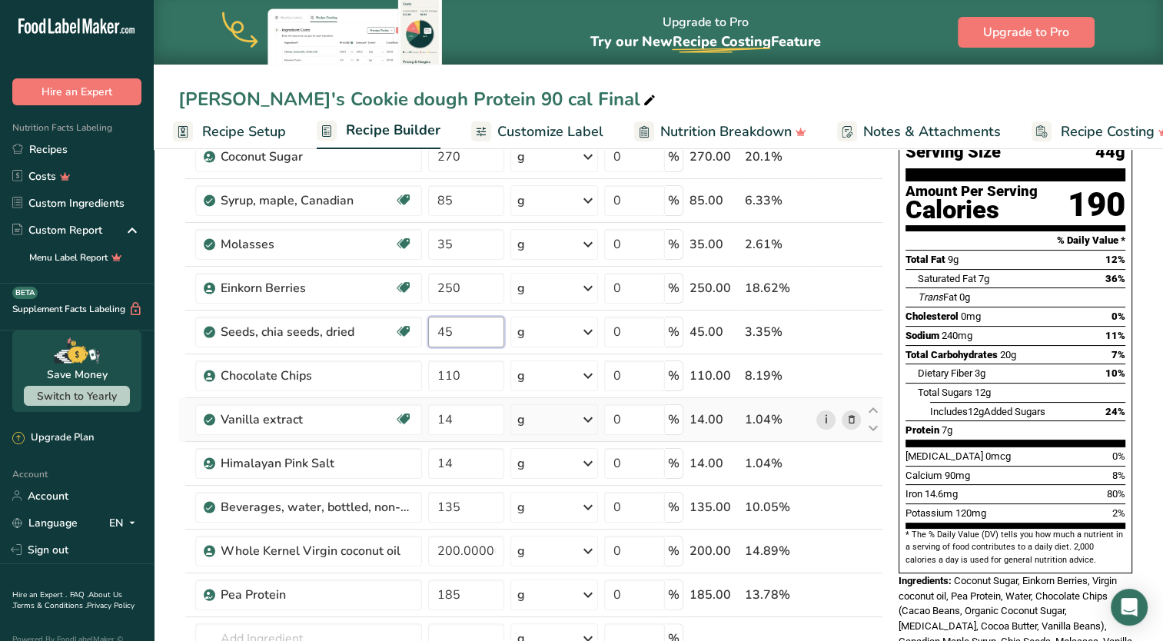
scroll to position [154, 0]
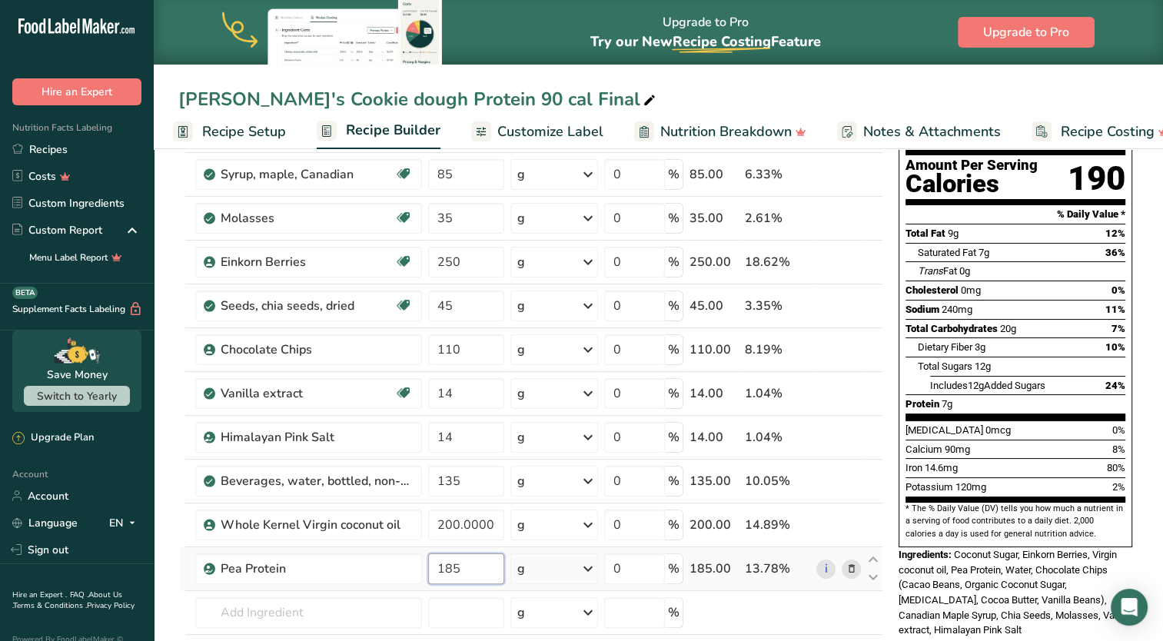
click at [455, 569] on div "Ingredient * Amount * Unit * Waste * .a-a{fill:#347362;}.b-a{fill:#fff;} Grams …" at bounding box center [530, 403] width 705 height 655
click at [477, 275] on div "Ingredient * Amount * Unit * Waste * .a-a{fill:#347362;}.b-a{fill:#fff;} Grams …" at bounding box center [530, 403] width 705 height 655
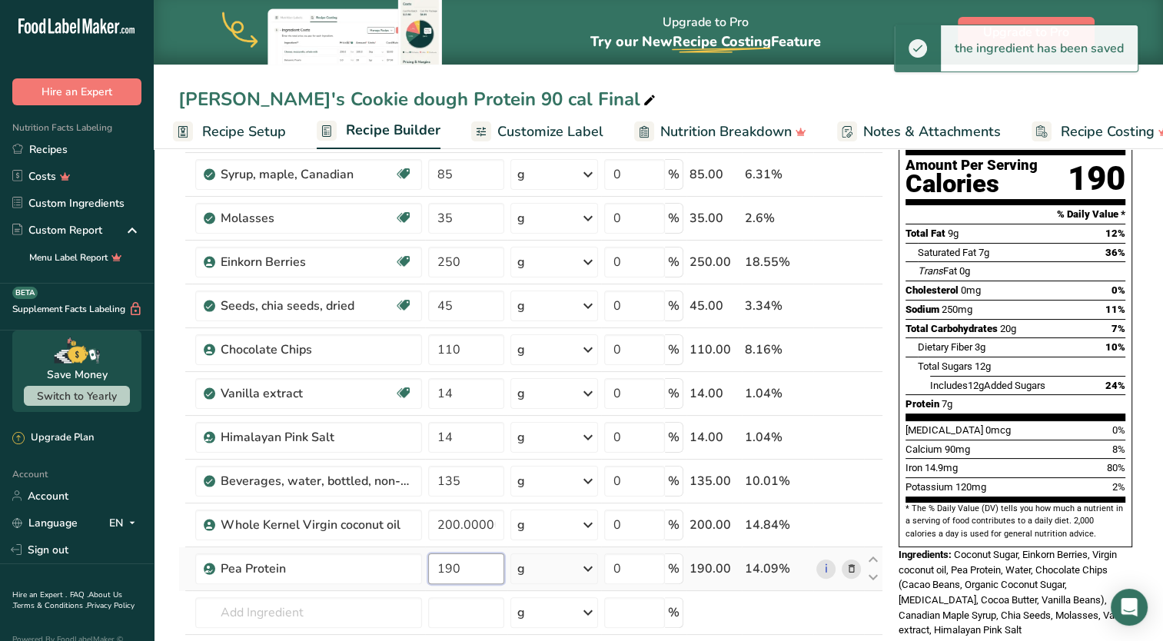
click at [461, 570] on div "Ingredient * Amount * Unit * Waste * .a-a{fill:#347362;}.b-a{fill:#fff;} Grams …" at bounding box center [530, 403] width 705 height 655
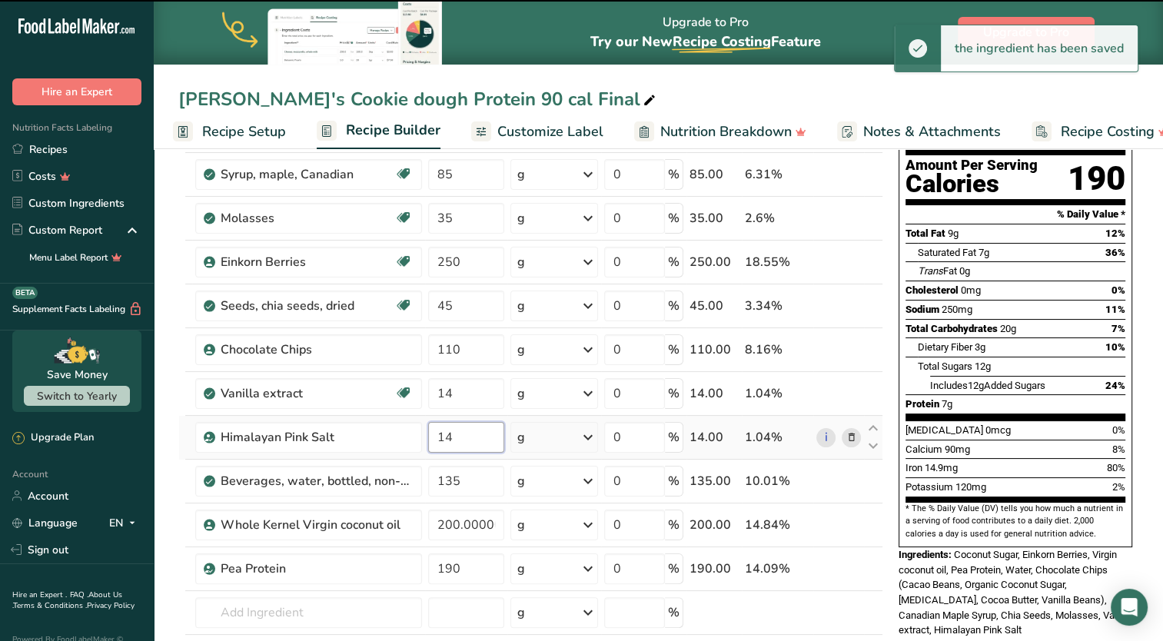
click at [467, 436] on div "Ingredient * Amount * Unit * Waste * .a-a{fill:#347362;}.b-a{fill:#fff;} Grams …" at bounding box center [530, 403] width 705 height 655
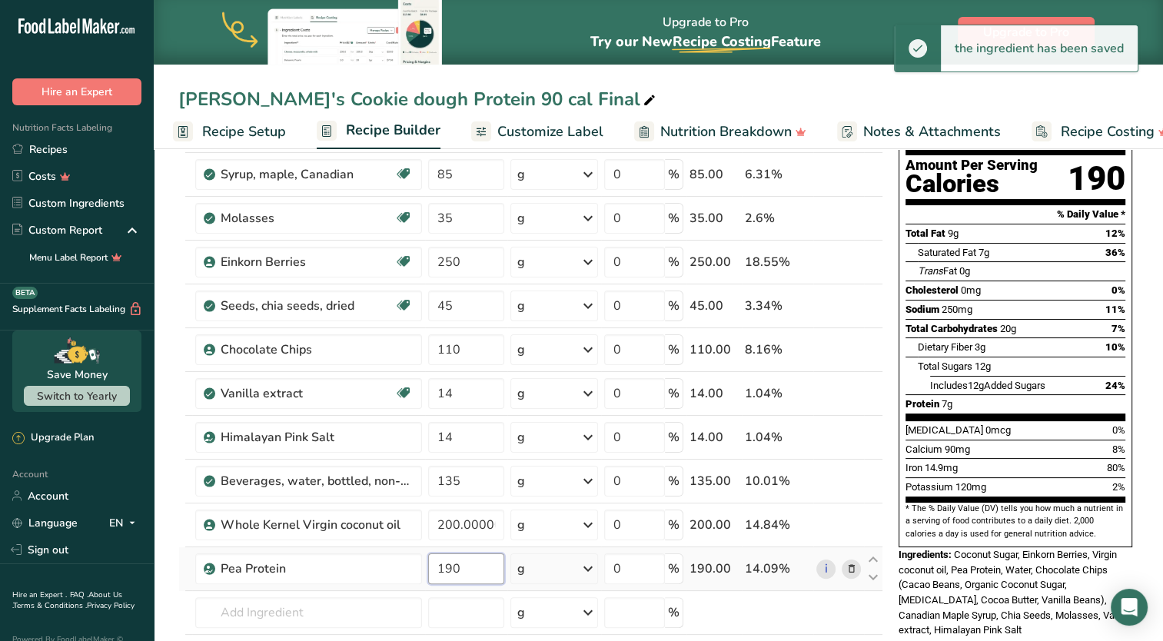
click at [461, 573] on div "Ingredient * Amount * Unit * Waste * .a-a{fill:#347362;}.b-a{fill:#fff;} Grams …" at bounding box center [530, 403] width 705 height 655
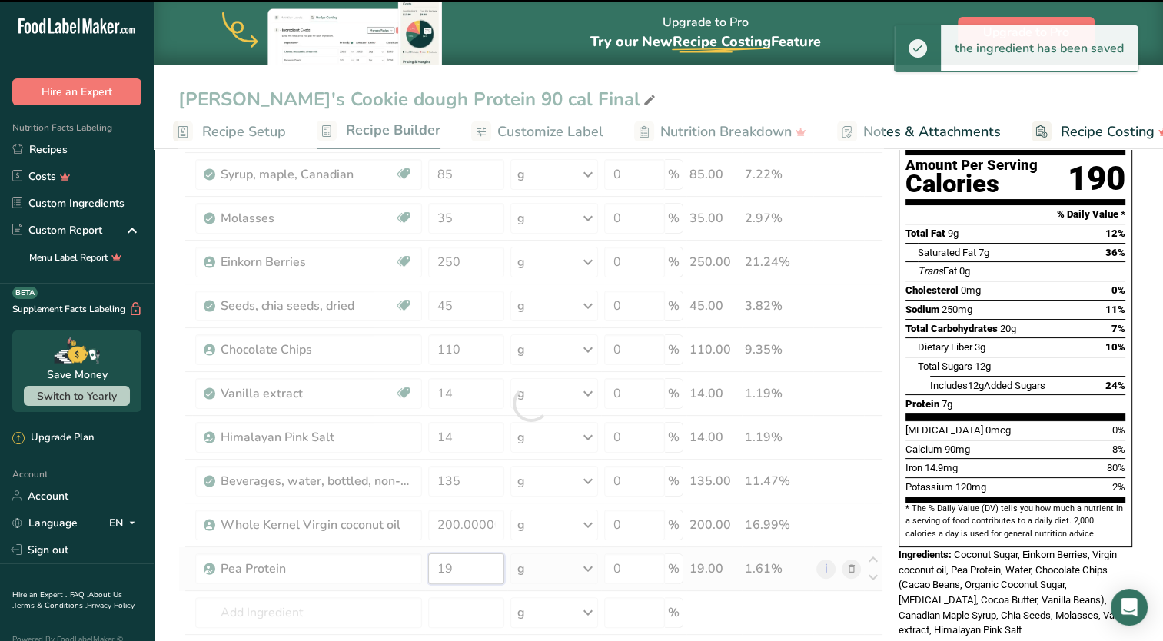
type input "1"
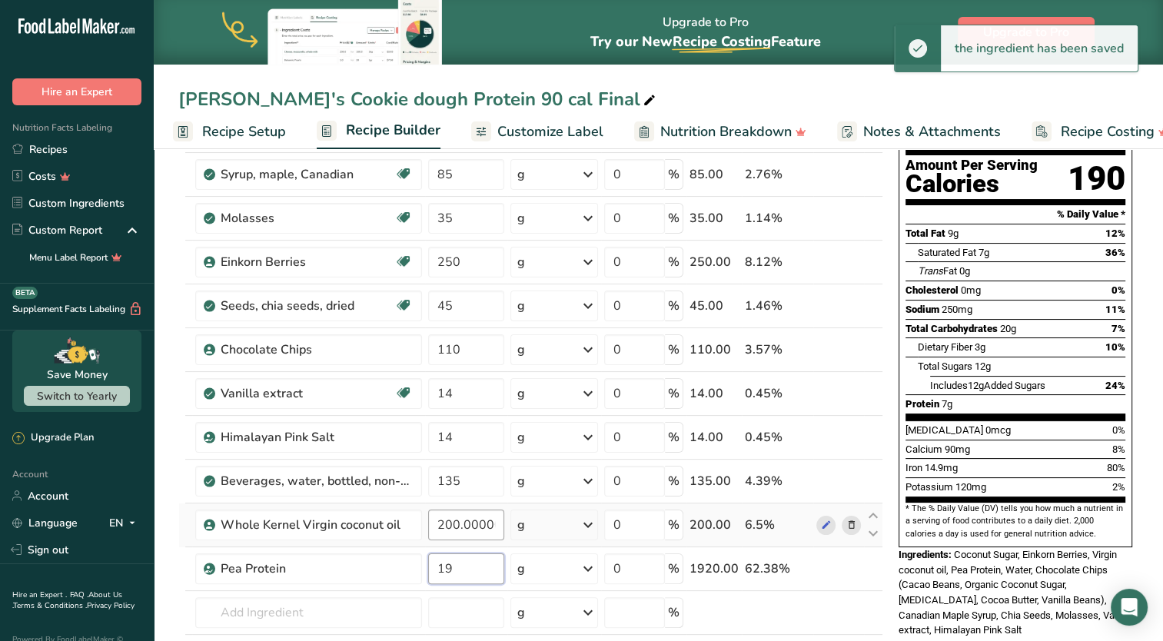
type input "1"
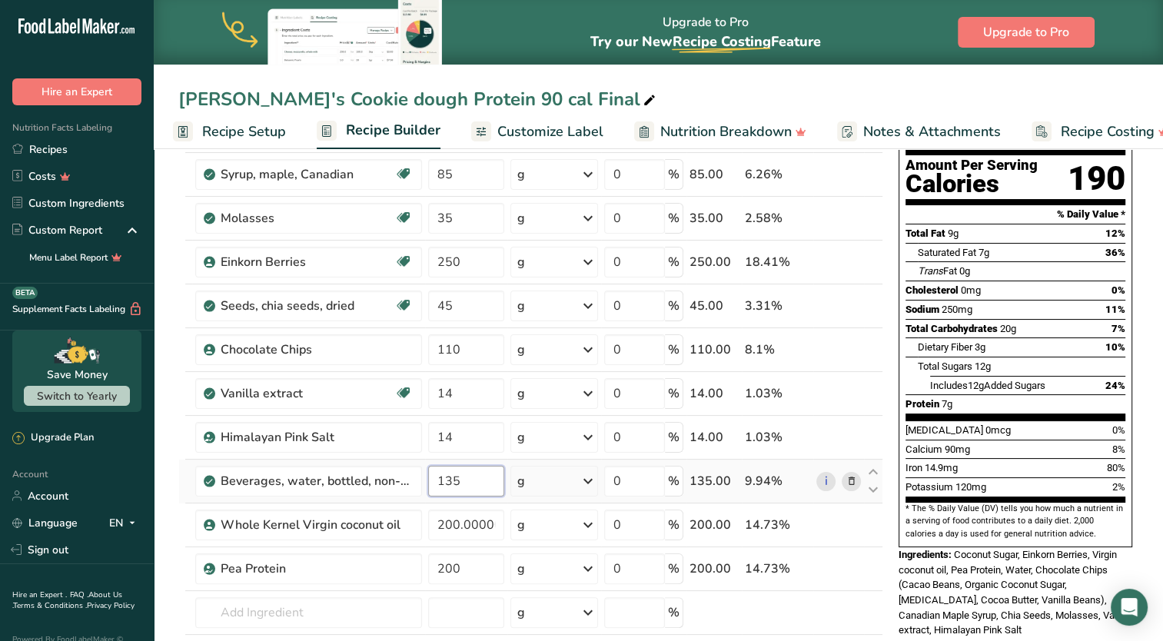
click at [474, 474] on div "Ingredient * Amount * Unit * Waste * .a-a{fill:#347362;}.b-a{fill:#fff;} Grams …" at bounding box center [530, 403] width 705 height 655
click at [457, 567] on div "Ingredient * Amount * Unit * Waste * .a-a{fill:#347362;}.b-a{fill:#fff;} Grams …" at bounding box center [530, 403] width 705 height 655
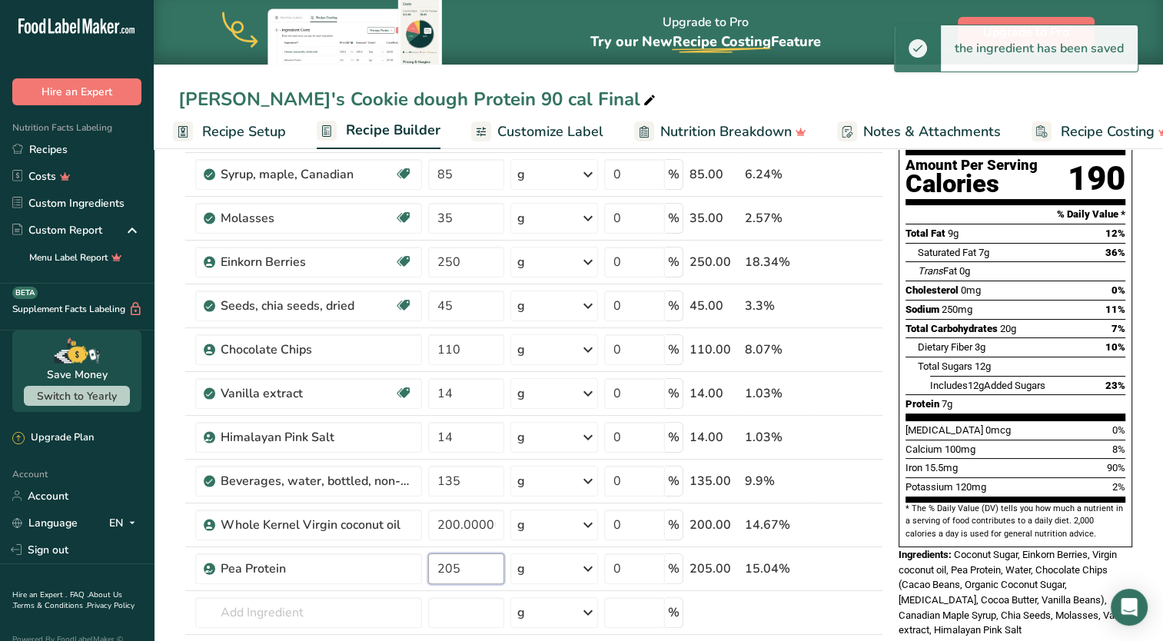
click at [484, 553] on input "205" at bounding box center [466, 568] width 77 height 31
type input "205"
click at [481, 527] on div "Ingredient * Amount * Unit * Waste * .a-a{fill:#347362;}.b-a{fill:#fff;} Grams …" at bounding box center [530, 403] width 705 height 655
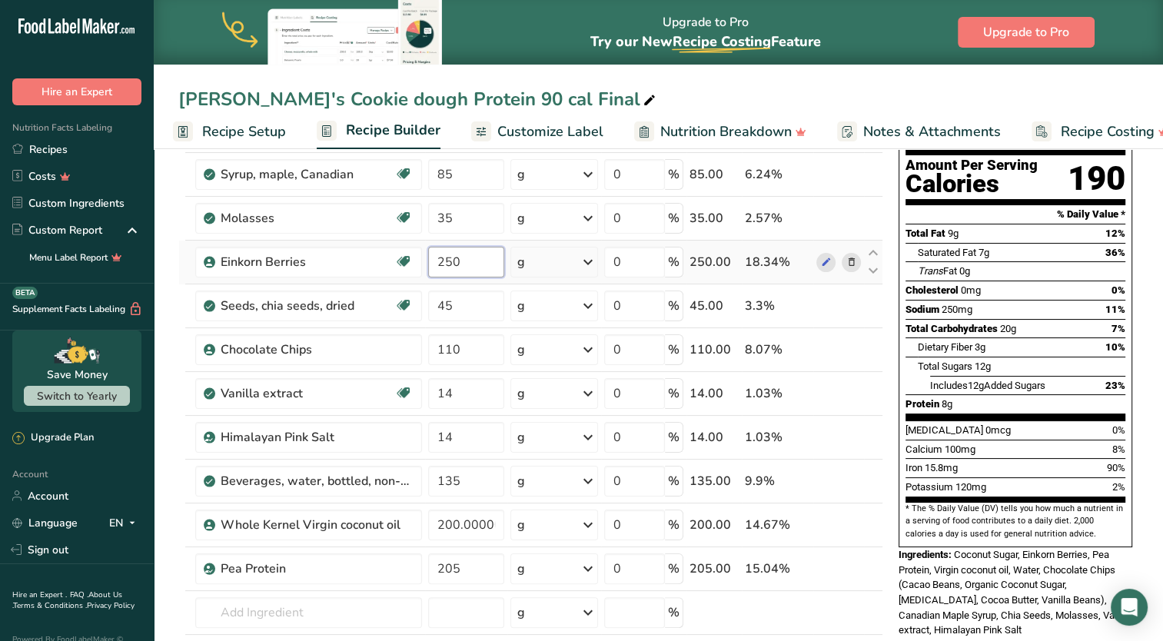
click at [452, 261] on div "Ingredient * Amount * Unit * Waste * .a-a{fill:#347362;}.b-a{fill:#fff;} Grams …" at bounding box center [530, 403] width 705 height 655
type input "245"
click at [450, 311] on div "Ingredient * Amount * Unit * Waste * .a-a{fill:#347362;}.b-a{fill:#fff;} Grams …" at bounding box center [530, 403] width 705 height 655
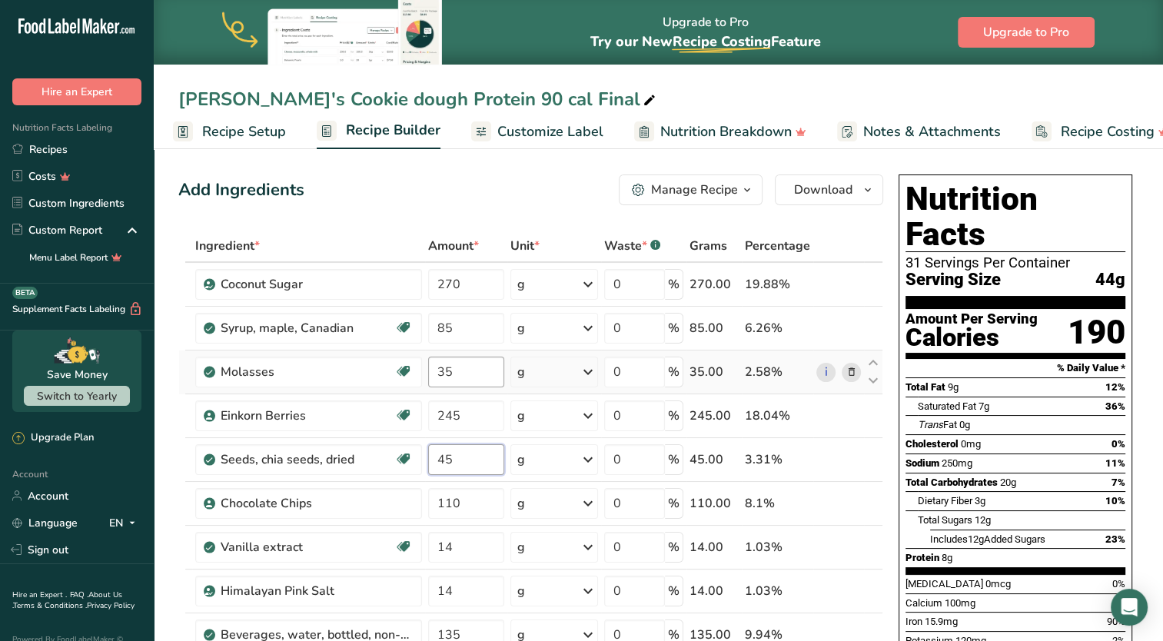
scroll to position [77, 0]
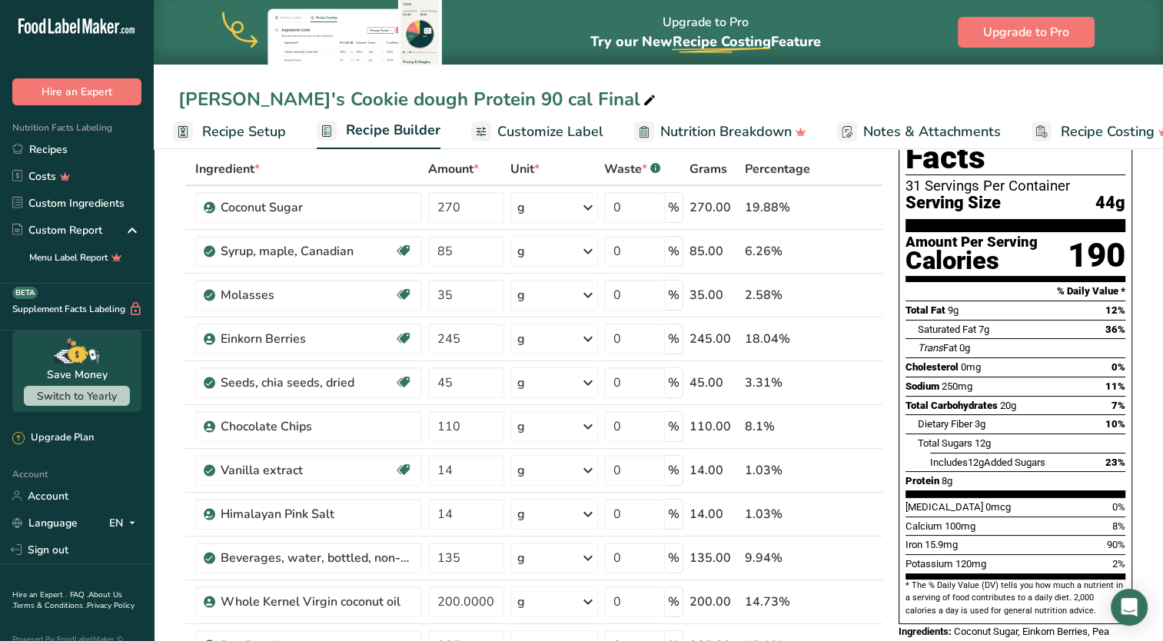
click at [248, 137] on span "Recipe Setup" at bounding box center [244, 131] width 84 height 21
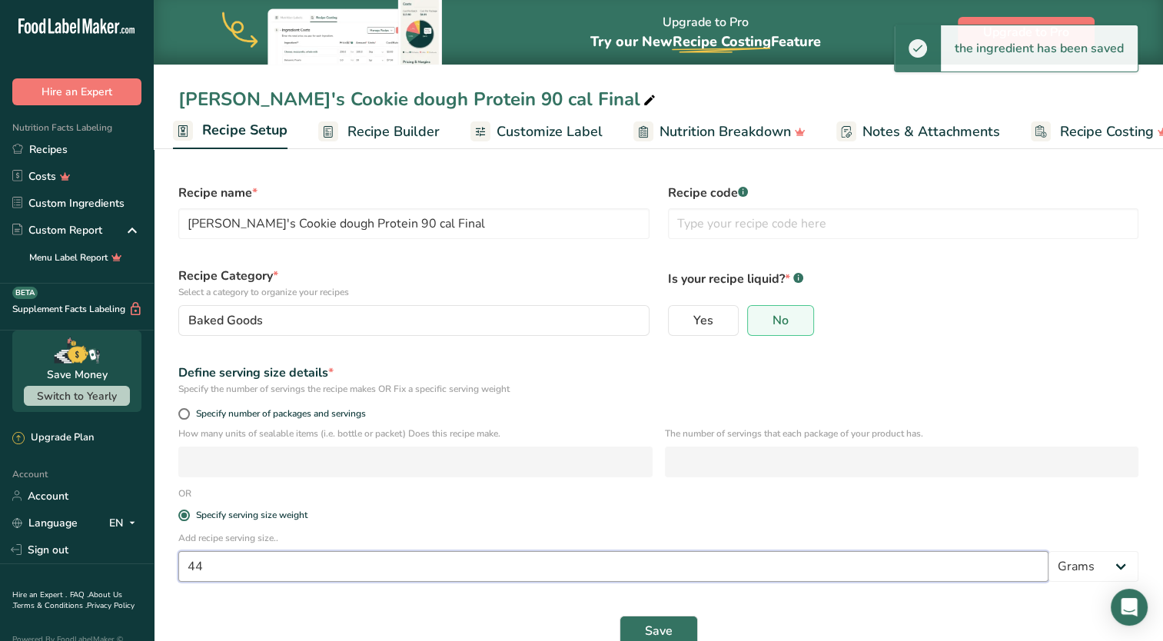
click at [252, 573] on input "44" at bounding box center [613, 566] width 870 height 31
type input "43"
click at [653, 625] on span "Save" at bounding box center [659, 631] width 28 height 18
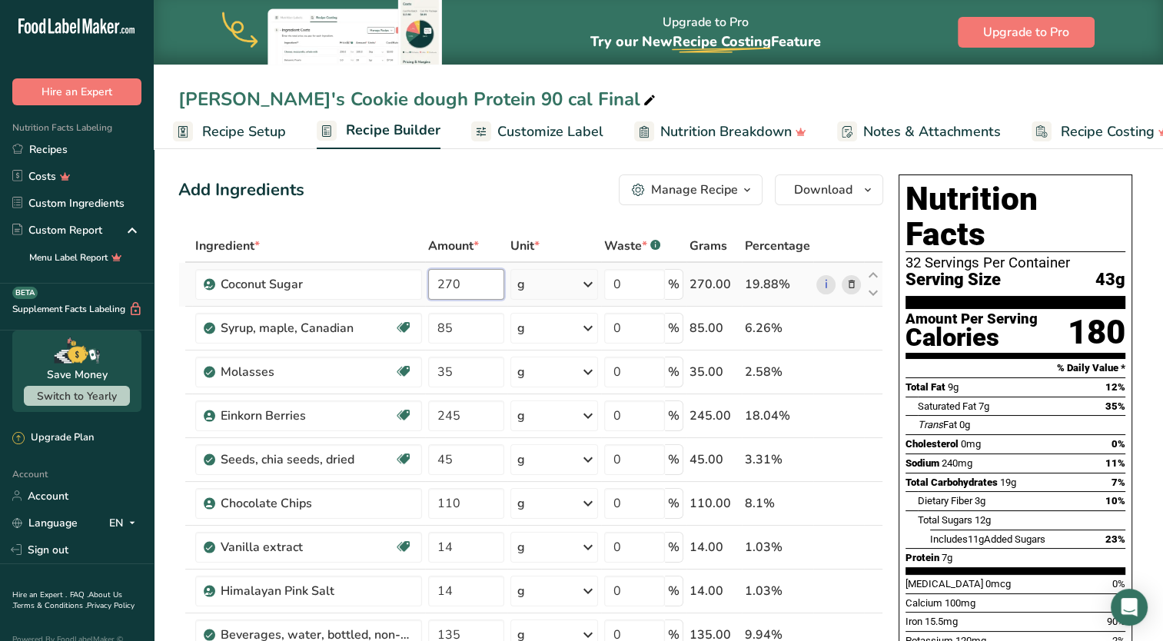
click at [450, 288] on input "270" at bounding box center [466, 284] width 77 height 31
type input "260"
click at [451, 327] on div "Ingredient * Amount * Unit * Waste * .a-a{fill:#347362;}.b-a{fill:#fff;} Grams …" at bounding box center [530, 557] width 705 height 655
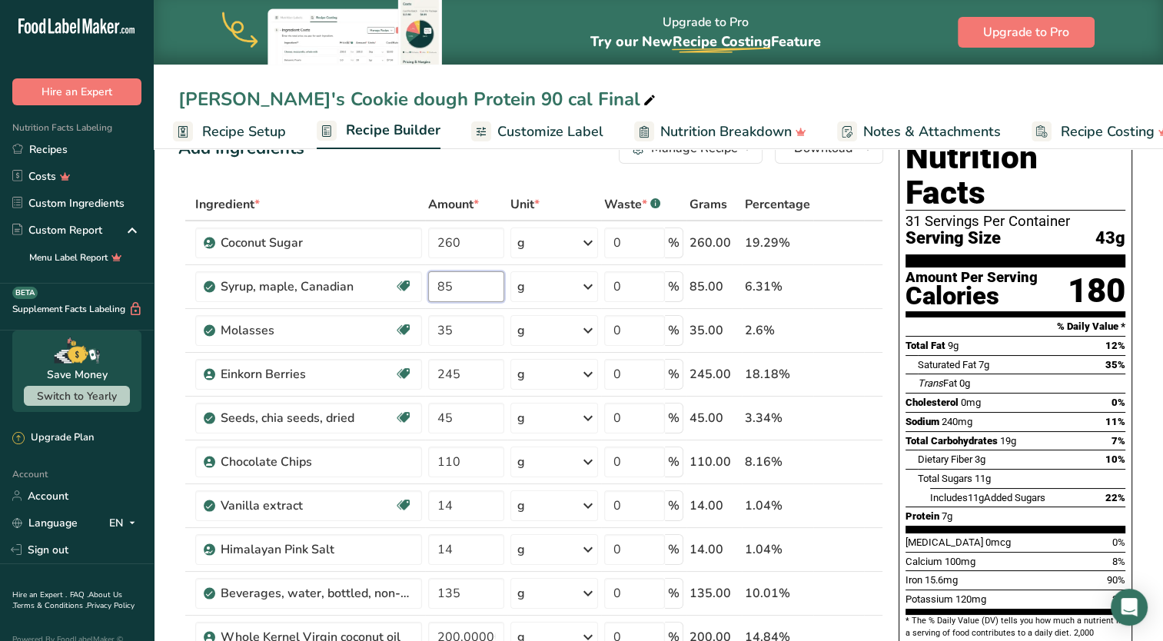
scroll to position [77, 0]
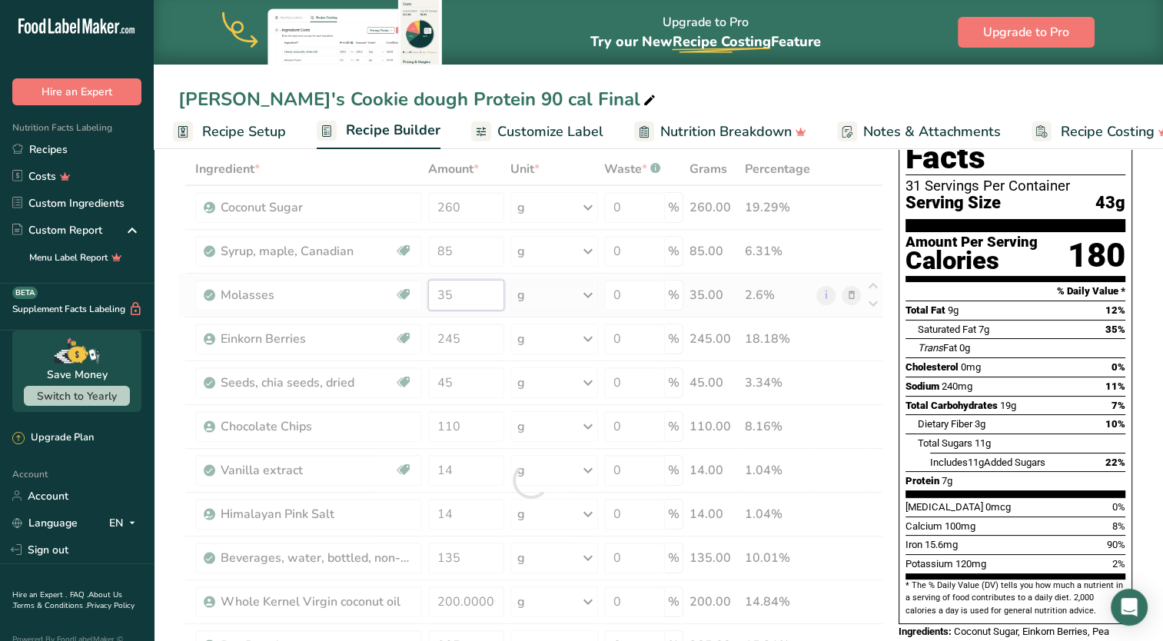
click at [415, 297] on div "Ingredient * Amount * Unit * Waste * .a-a{fill:#347362;}.b-a{fill:#fff;} Grams …" at bounding box center [530, 480] width 705 height 655
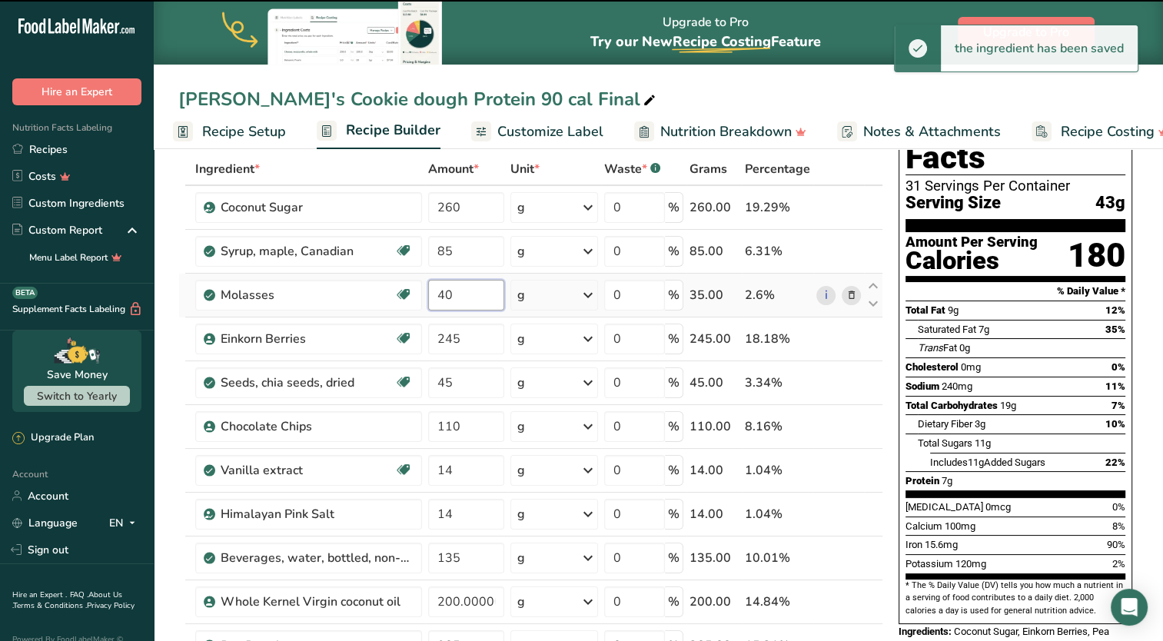
type input "35"
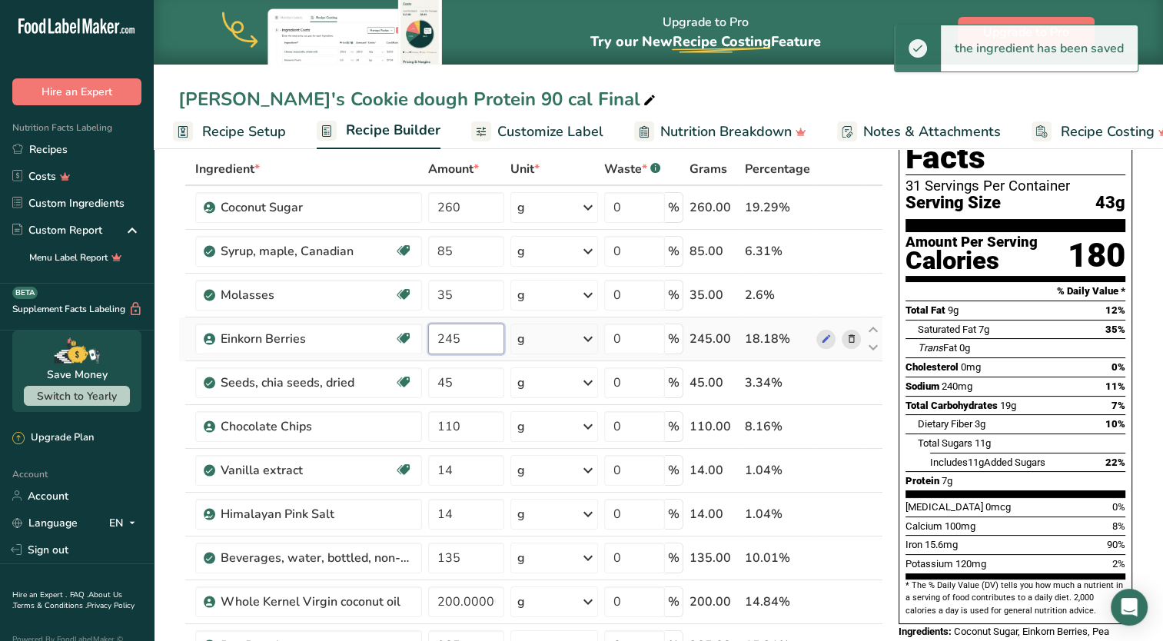
click at [472, 334] on div "Ingredient * Amount * Unit * Waste * .a-a{fill:#347362;}.b-a{fill:#fff;} Grams …" at bounding box center [530, 480] width 705 height 655
click at [434, 299] on div "Ingredient * Amount * Unit * Waste * .a-a{fill:#347362;}.b-a{fill:#fff;} Grams …" at bounding box center [530, 480] width 705 height 655
type input "3"
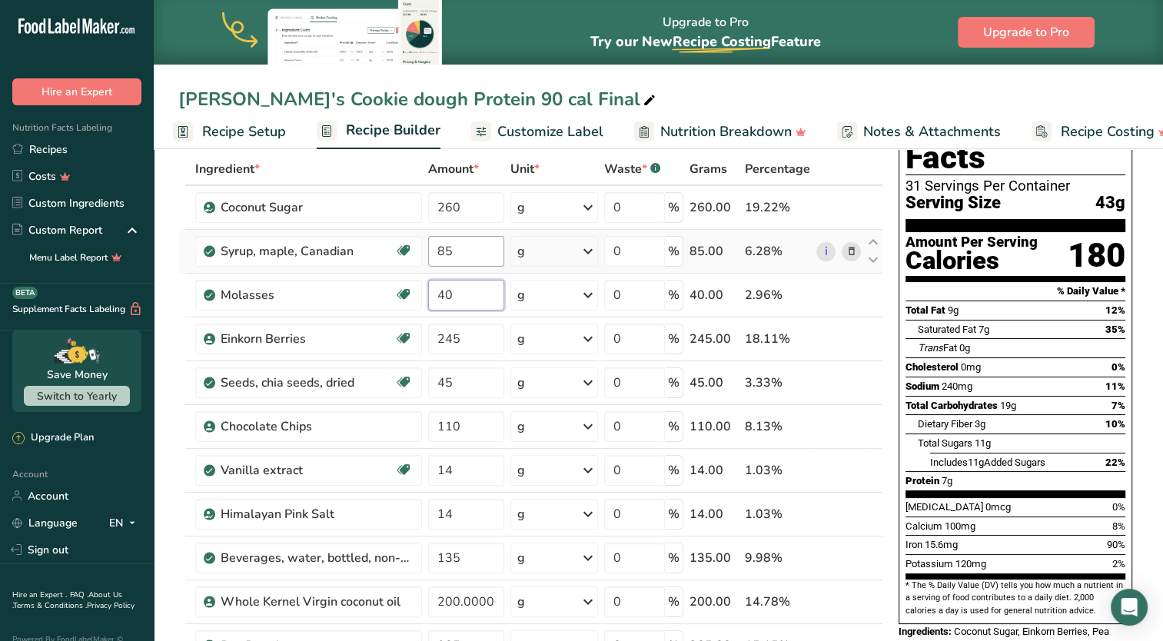
type input "40"
click at [453, 247] on div "Ingredient * Amount * Unit * Waste * .a-a{fill:#347362;}.b-a{fill:#fff;} Grams …" at bounding box center [530, 480] width 705 height 655
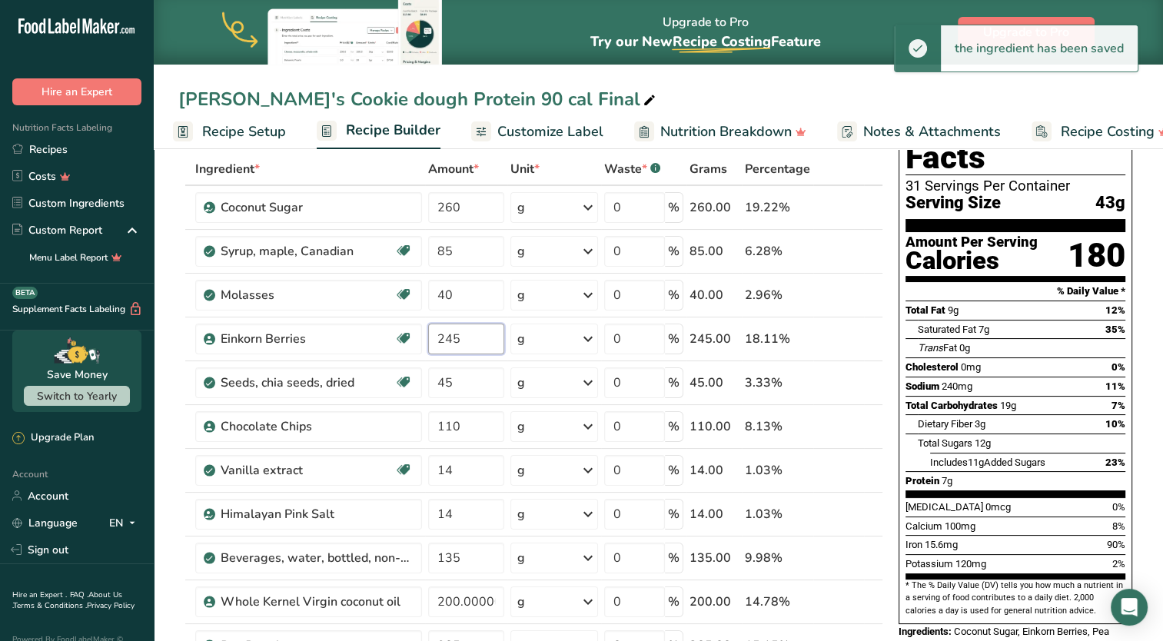
click at [468, 341] on div "Ingredient * Amount * Unit * Waste * .a-a{fill:#347362;}.b-a{fill:#fff;} Grams …" at bounding box center [530, 480] width 705 height 655
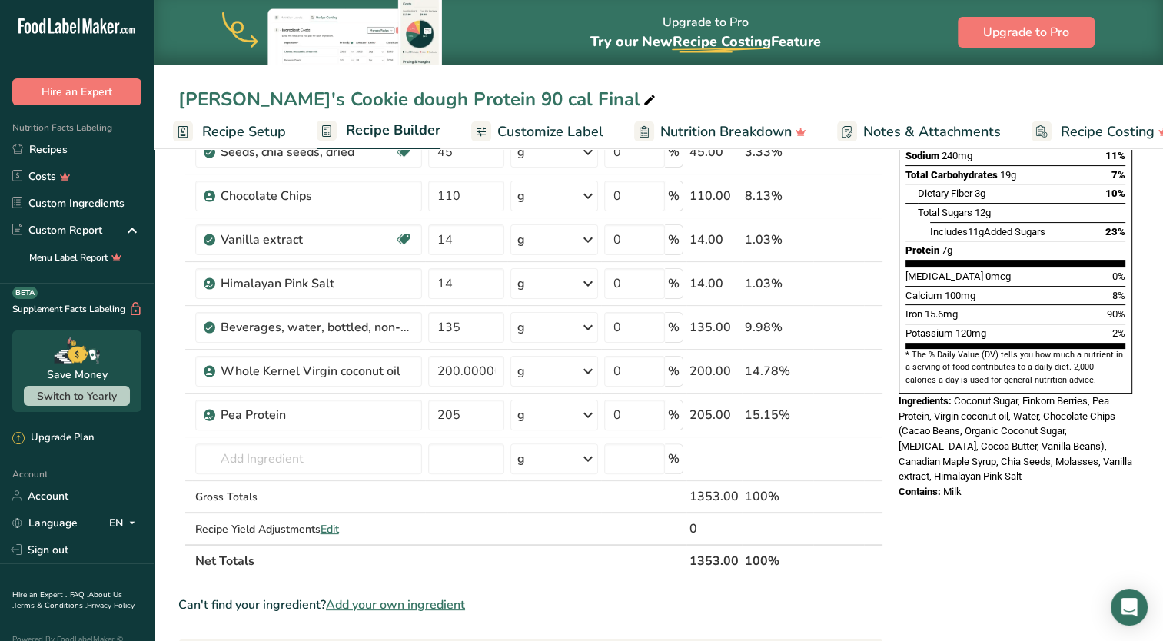
scroll to position [384, 0]
